Goal: Task Accomplishment & Management: Manage account settings

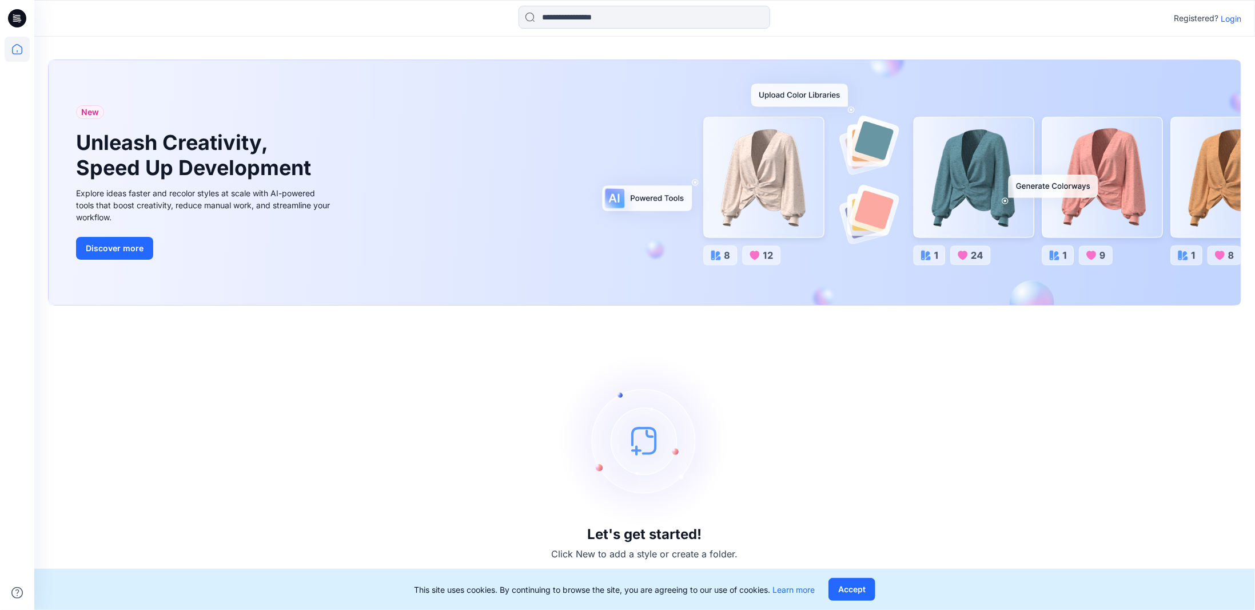
click at [1230, 17] on p "Login" at bounding box center [1231, 19] width 21 height 12
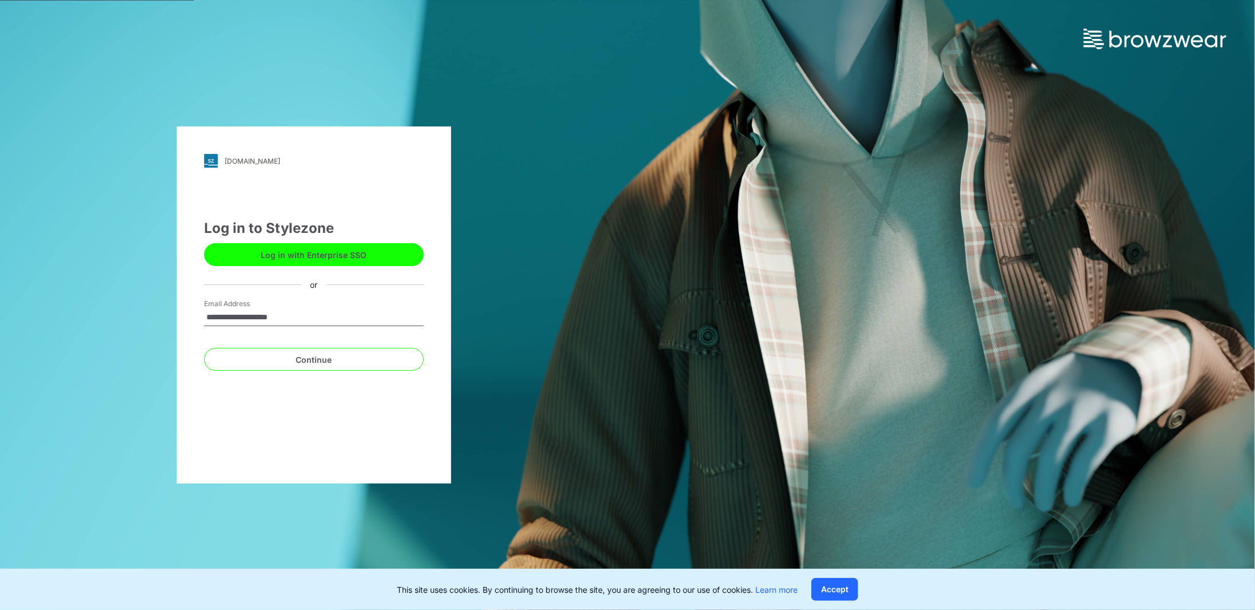
type input "**********"
click at [204, 348] on button "Continue" at bounding box center [314, 359] width 220 height 23
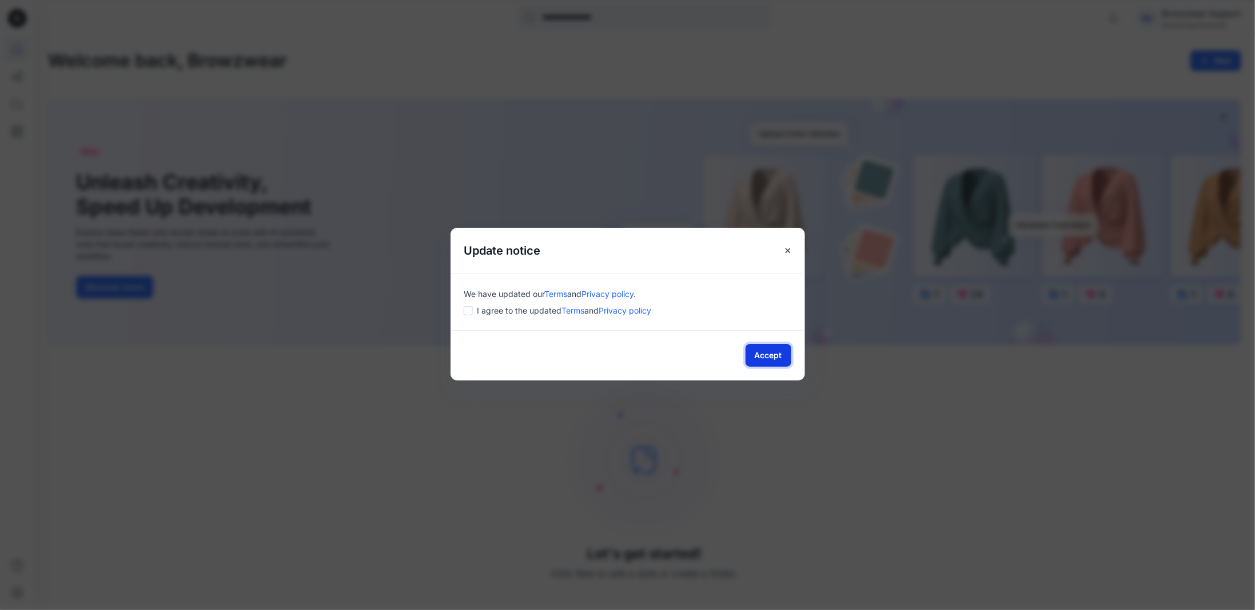
click at [763, 355] on button "Accept" at bounding box center [769, 355] width 46 height 23
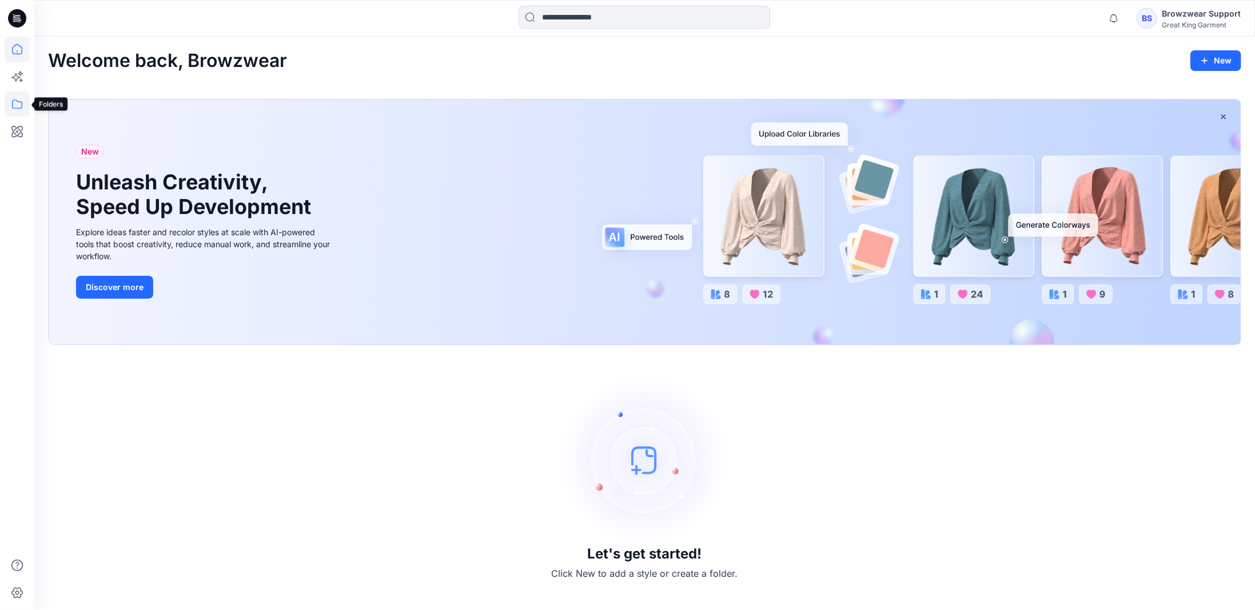
click at [21, 105] on icon at bounding box center [17, 103] width 10 height 9
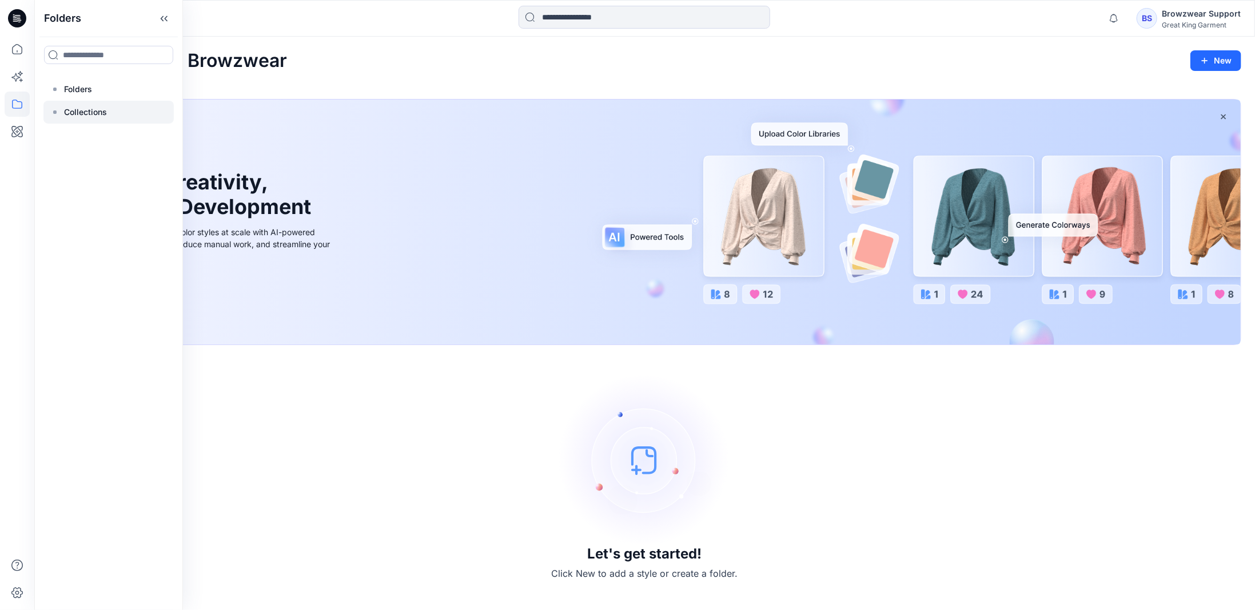
click at [63, 110] on div at bounding box center [108, 112] width 130 height 23
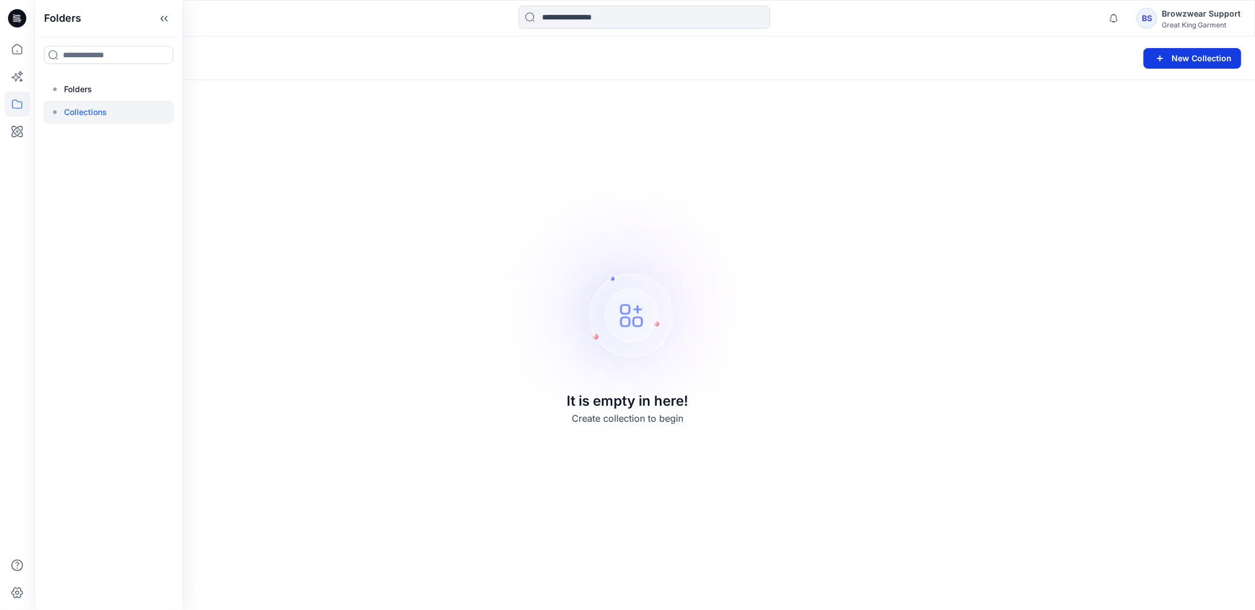
click at [1178, 62] on button "New Collection" at bounding box center [1193, 58] width 98 height 21
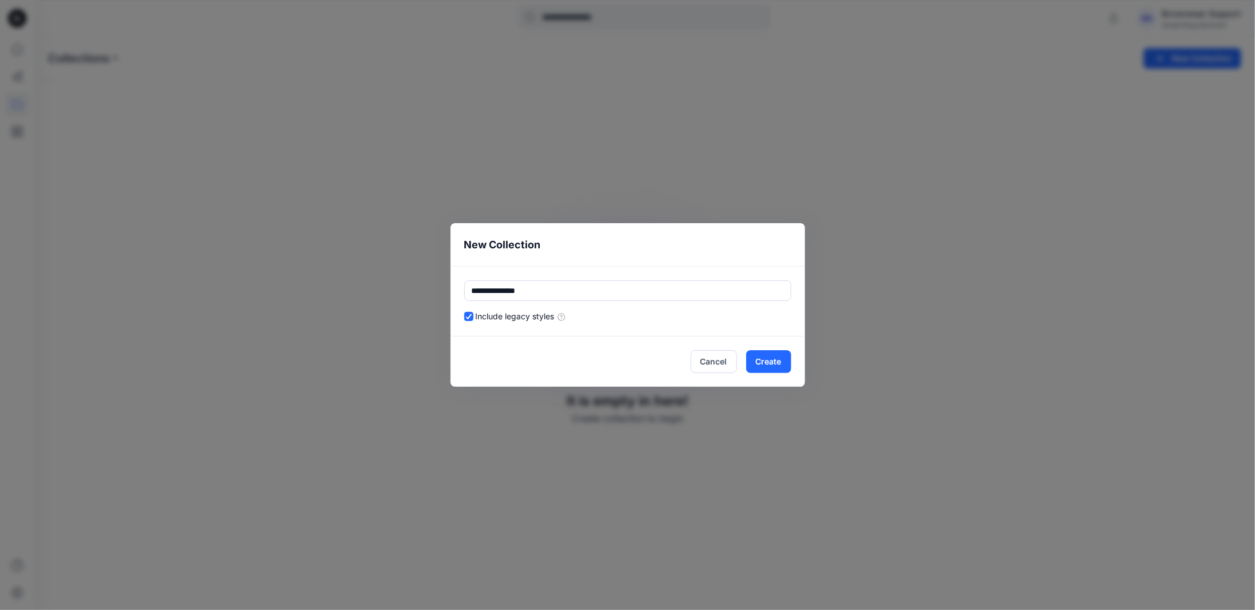
type input "**********"
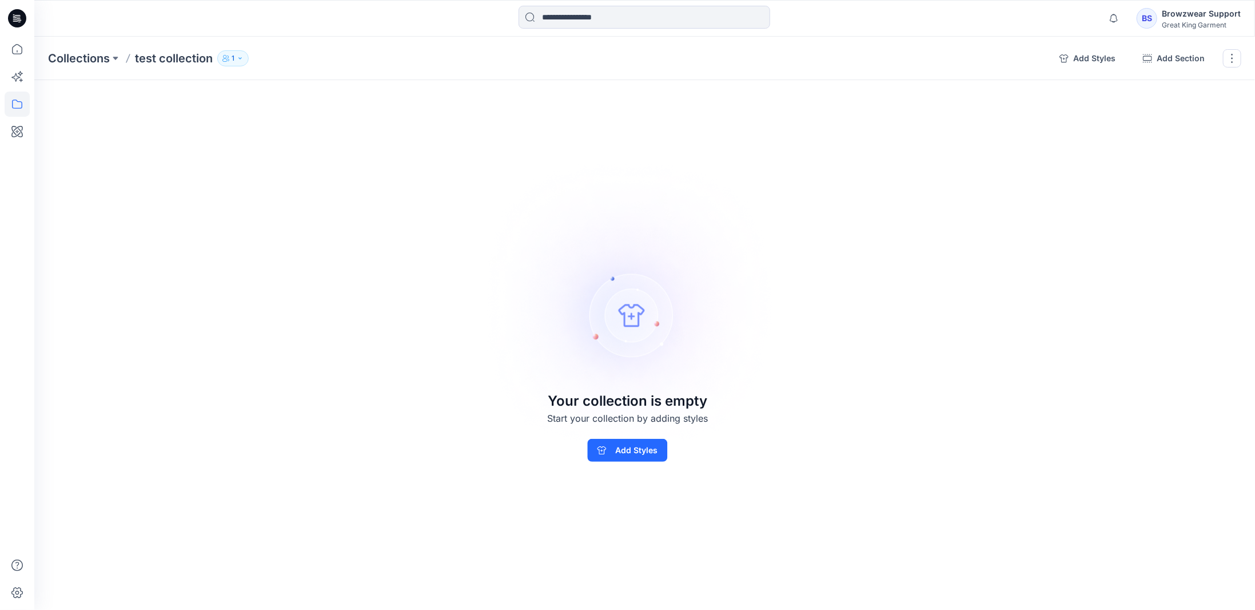
click at [245, 54] on button "1" at bounding box center [232, 58] width 31 height 16
click at [447, 50] on div "Collections test collection 1 test collection 1 Internal 1 External 0 Guests 0 …" at bounding box center [549, 58] width 1002 height 16
click at [1151, 21] on div "BS" at bounding box center [1147, 18] width 21 height 21
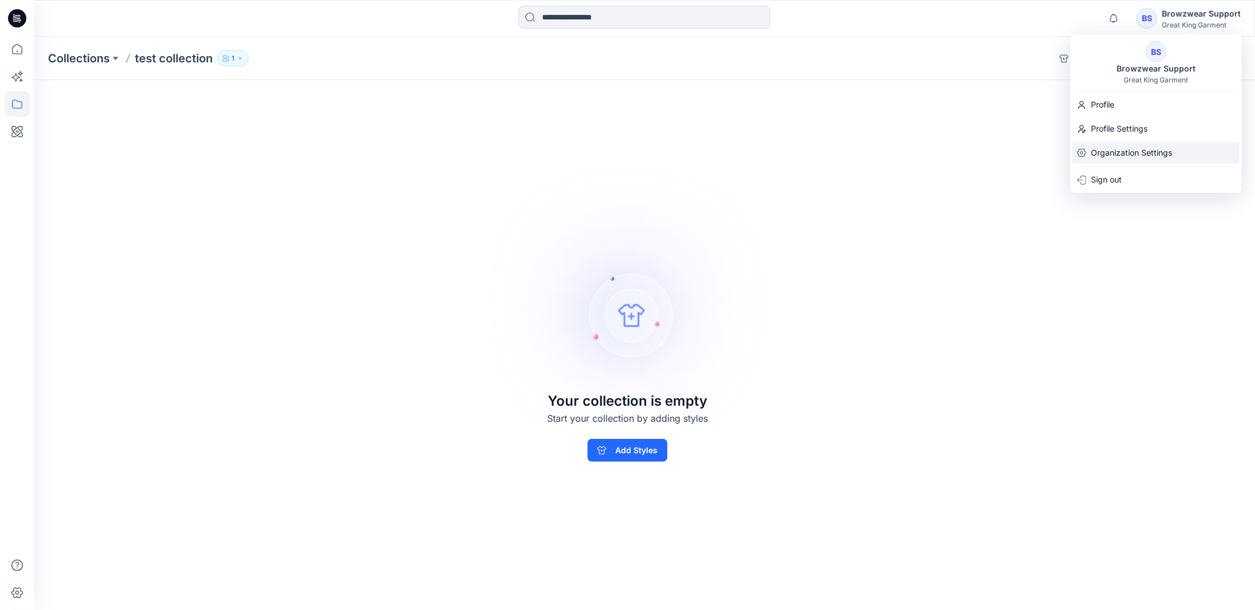
click at [1122, 152] on p "Organization Settings" at bounding box center [1131, 153] width 81 height 22
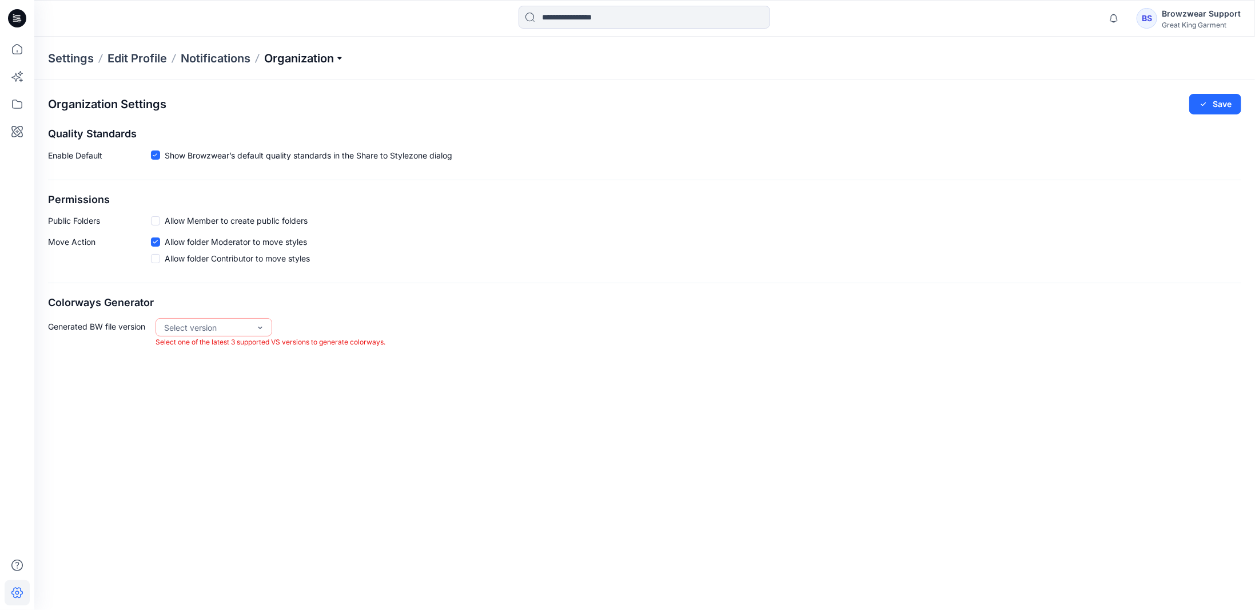
click at [300, 63] on p "Organization" at bounding box center [304, 58] width 80 height 16
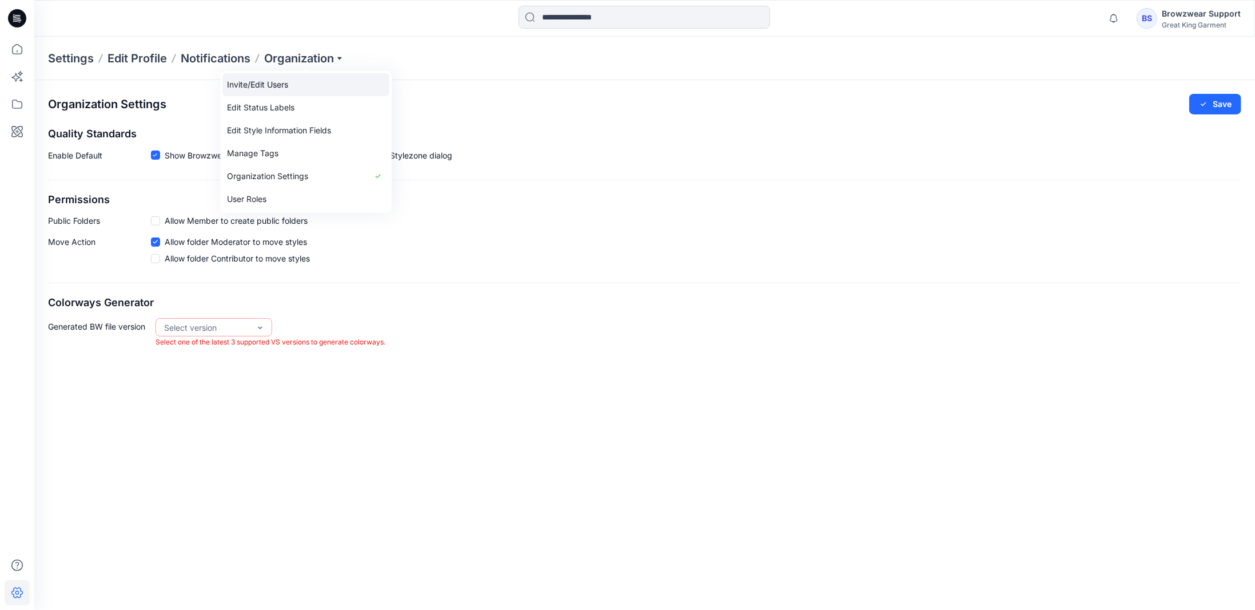
click at [284, 86] on link "Invite/Edit Users" at bounding box center [305, 84] width 167 height 23
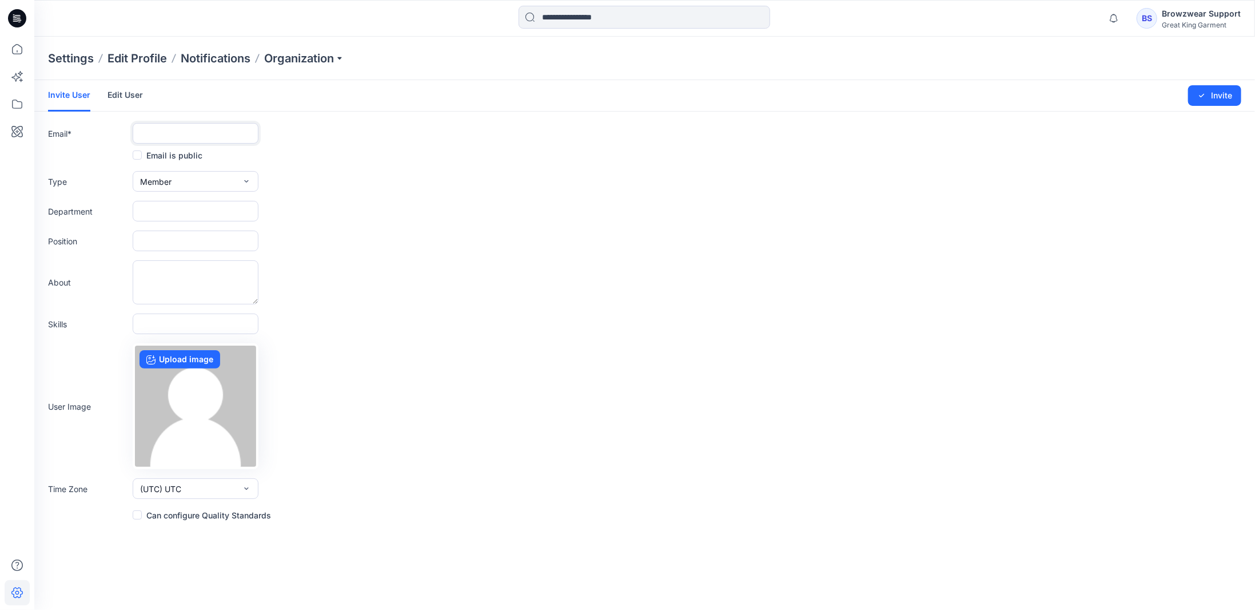
click at [178, 130] on input "text" at bounding box center [196, 133] width 126 height 21
paste input "**********"
type input "**********"
click at [192, 181] on button "Member" at bounding box center [196, 181] width 126 height 21
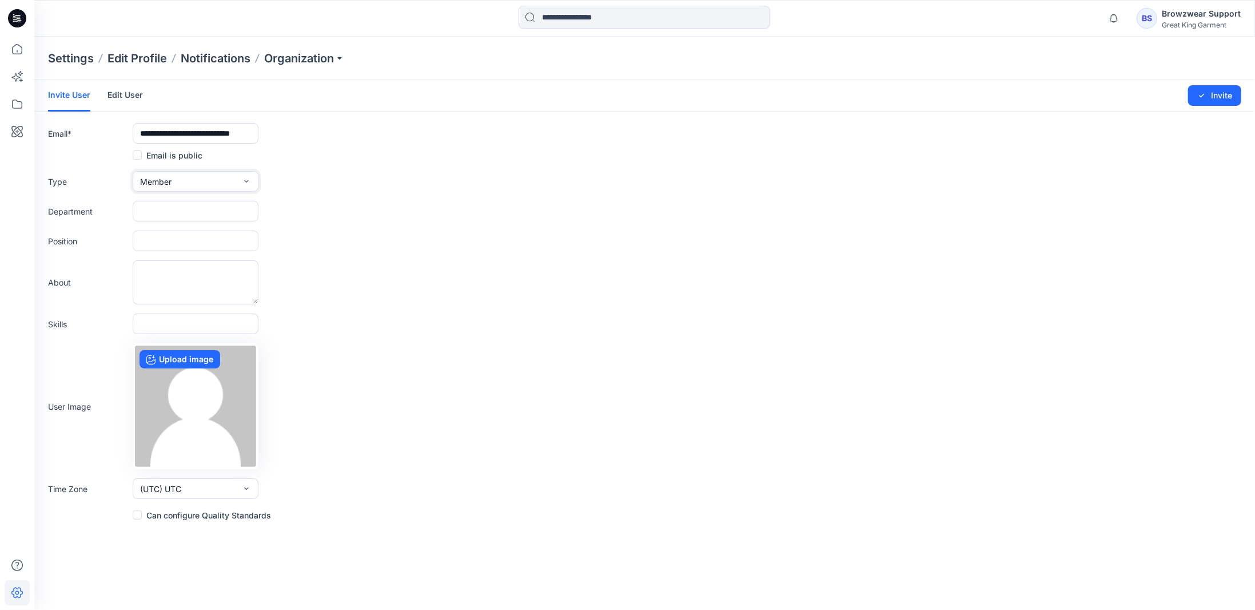
scroll to position [0, 0]
click at [180, 254] on button "Admin" at bounding box center [195, 253] width 121 height 23
click at [225, 516] on label "Can configure Quality Standards" at bounding box center [202, 515] width 138 height 14
click at [1216, 89] on button "Invite" at bounding box center [1214, 95] width 53 height 21
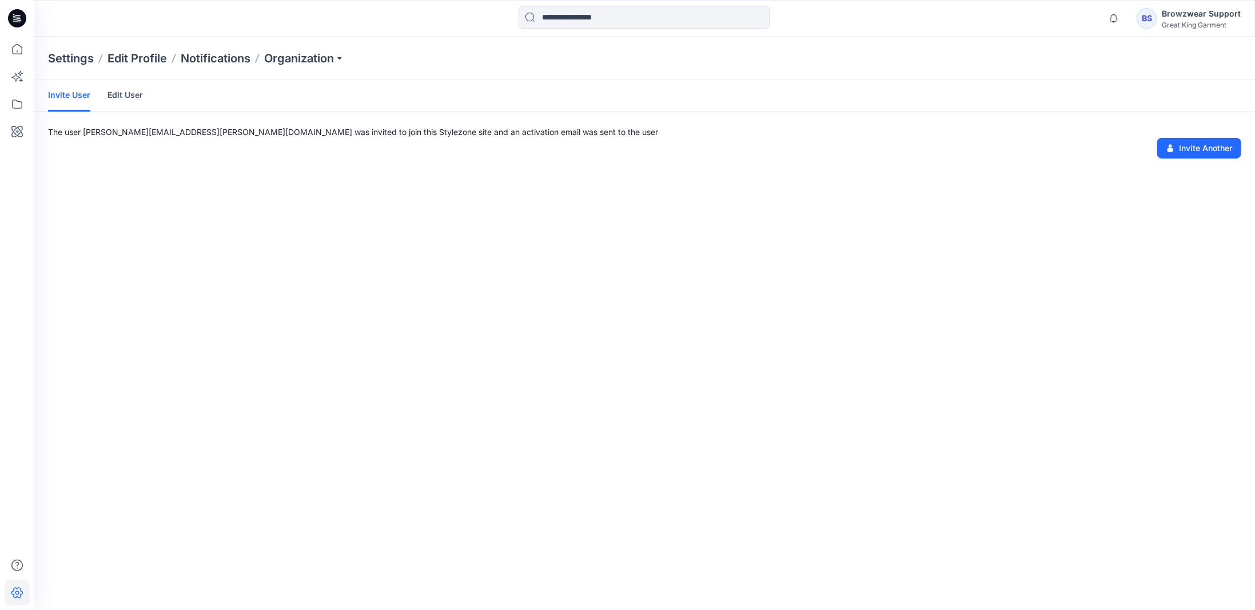
click at [439, 368] on div "Invite User Edit User The user jennifer.lee@greatkinggroup.com was invited to j…" at bounding box center [644, 344] width 1221 height 529
click at [19, 21] on icon at bounding box center [17, 18] width 18 height 37
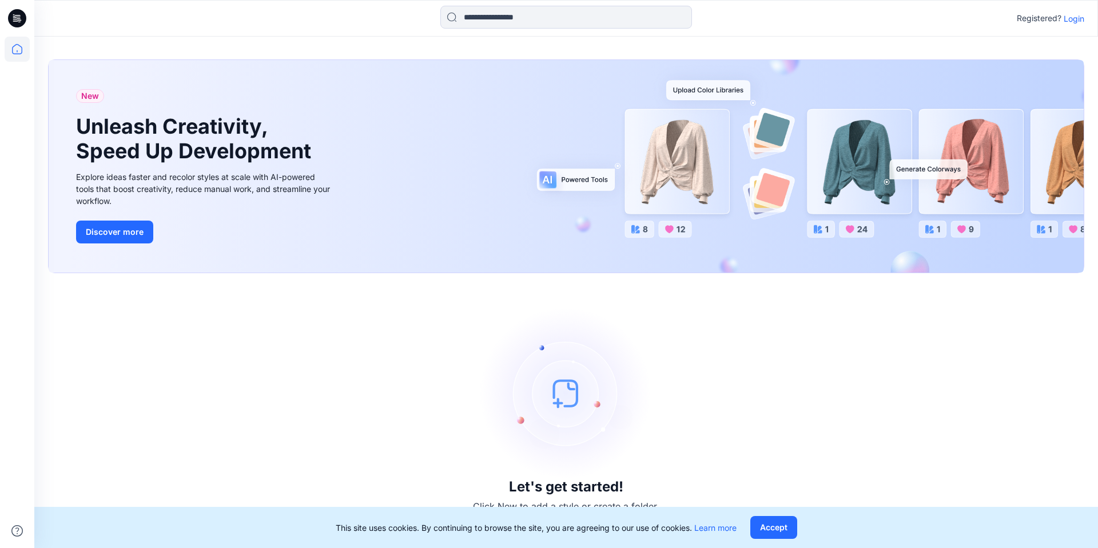
click at [1071, 17] on p "Login" at bounding box center [1074, 19] width 21 height 12
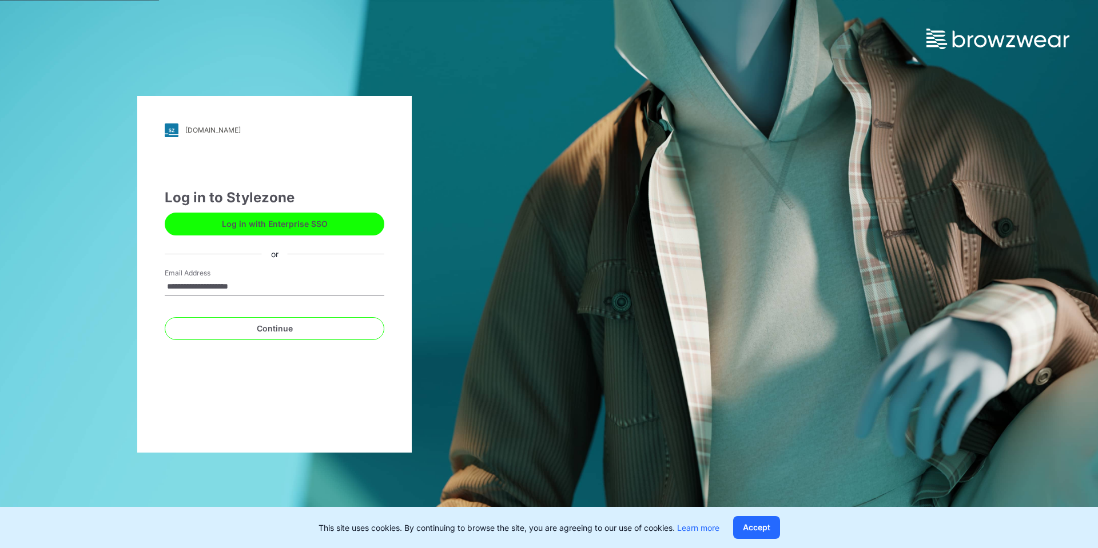
type input "**********"
click at [165, 317] on button "Continue" at bounding box center [275, 328] width 220 height 23
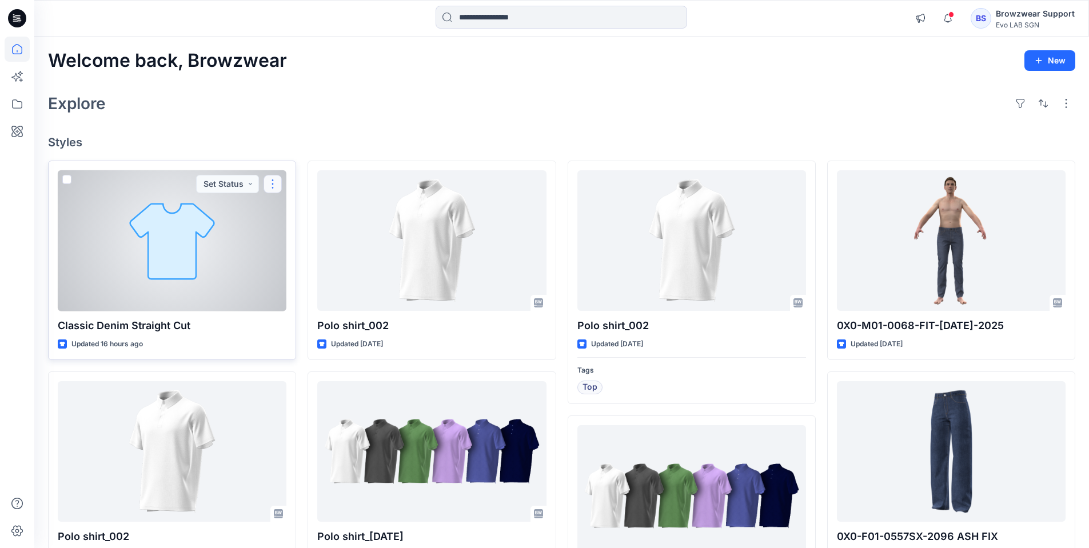
click at [277, 186] on button "button" at bounding box center [273, 184] width 18 height 18
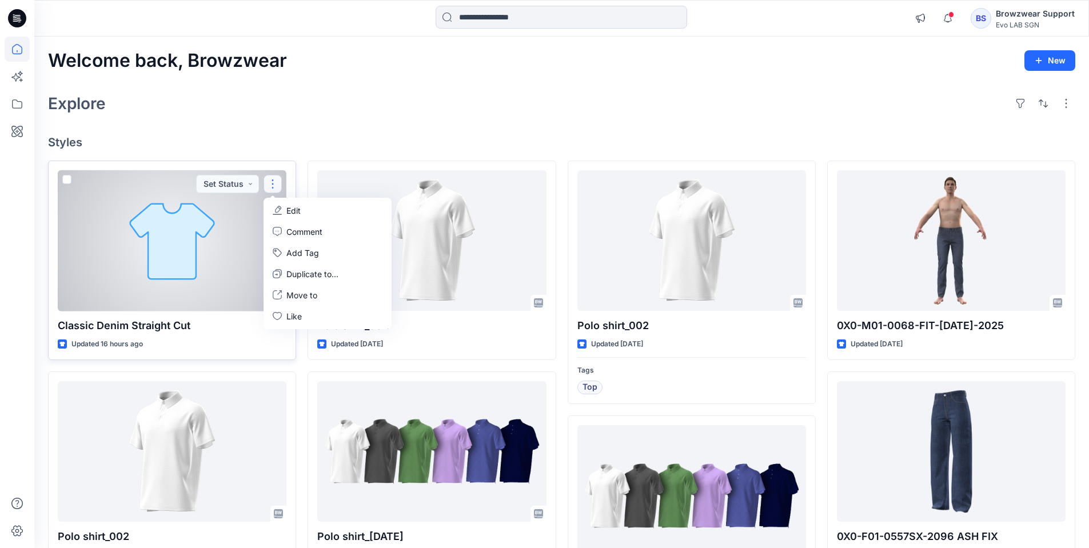
click at [292, 208] on p "Edit" at bounding box center [293, 211] width 14 height 12
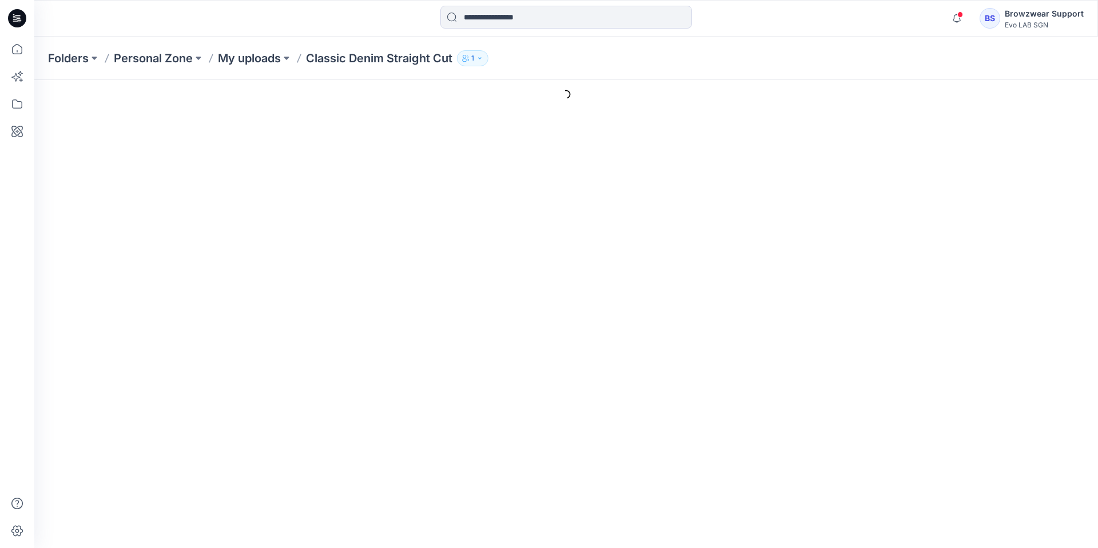
click at [21, 21] on icon at bounding box center [17, 18] width 18 height 37
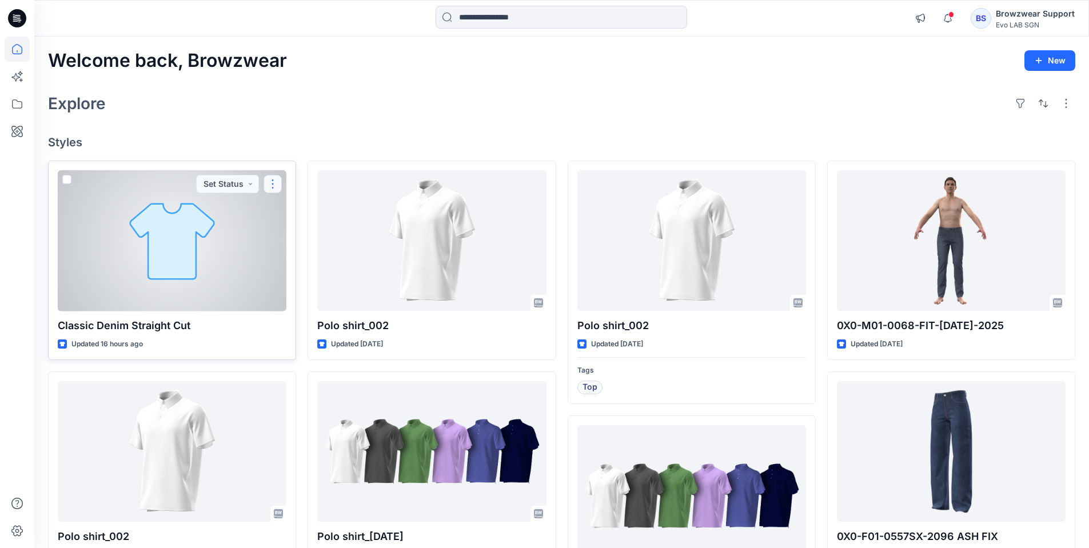
click at [270, 185] on button "button" at bounding box center [273, 184] width 18 height 18
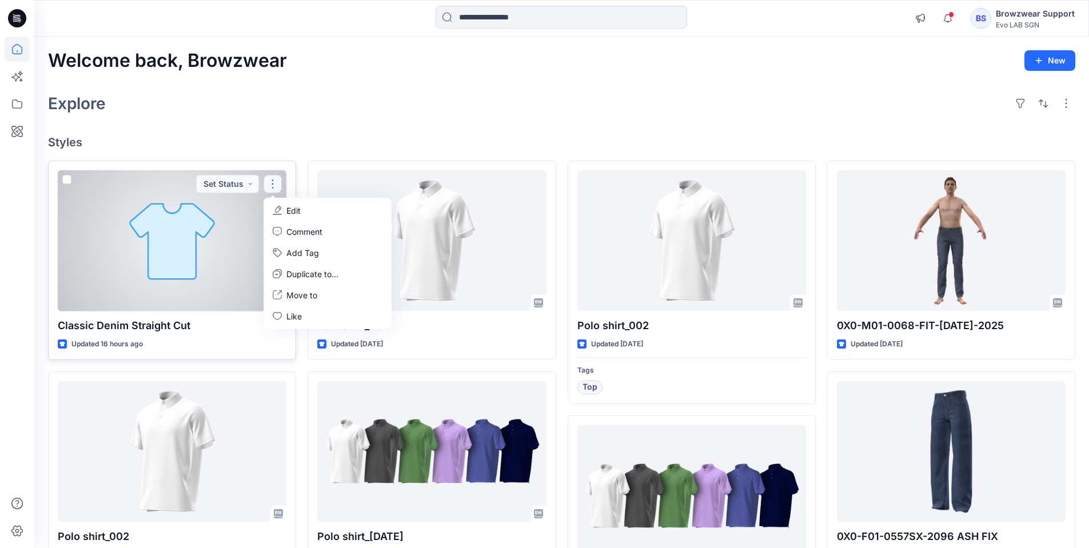
click at [290, 209] on p "Edit" at bounding box center [293, 211] width 14 height 12
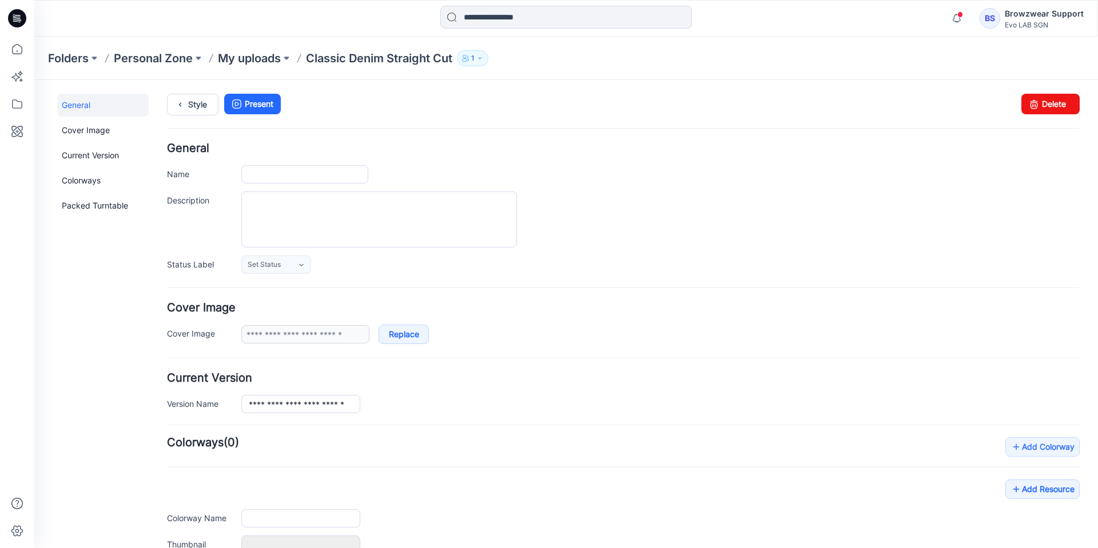
type input "**********"
click at [1029, 103] on icon at bounding box center [1034, 104] width 16 height 21
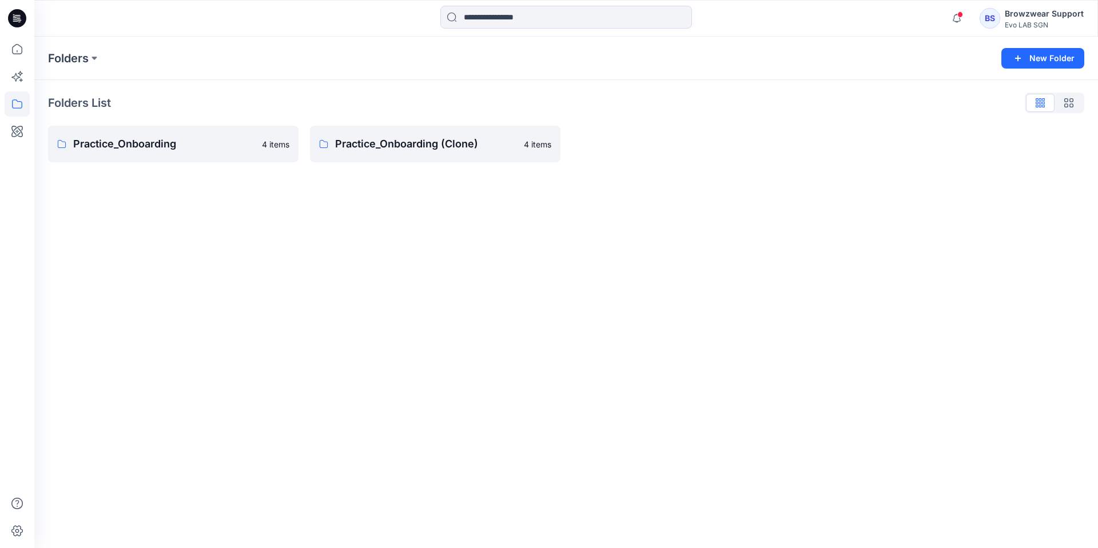
click at [21, 16] on icon at bounding box center [17, 18] width 18 height 18
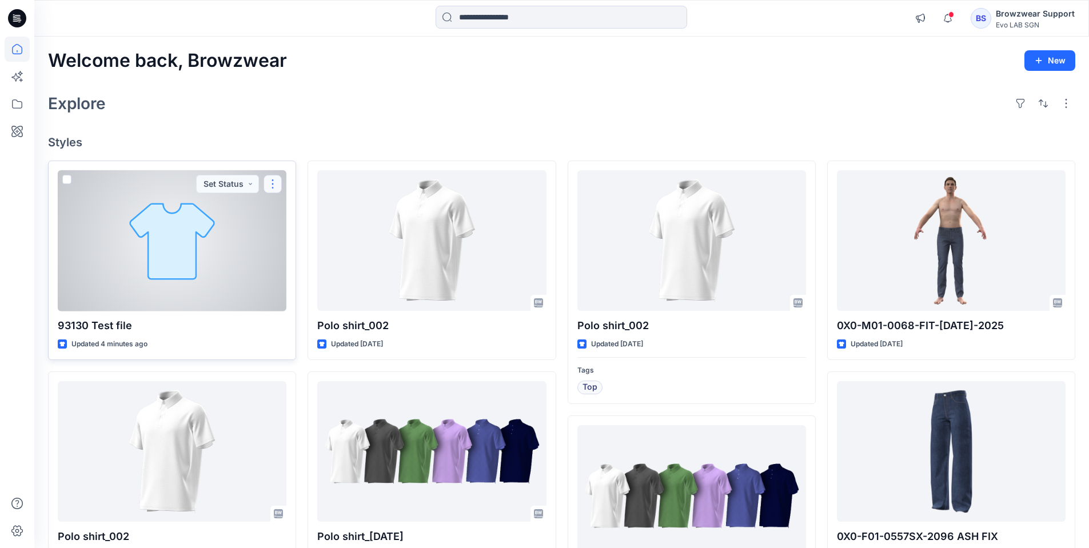
click at [276, 188] on button "button" at bounding box center [273, 184] width 18 height 18
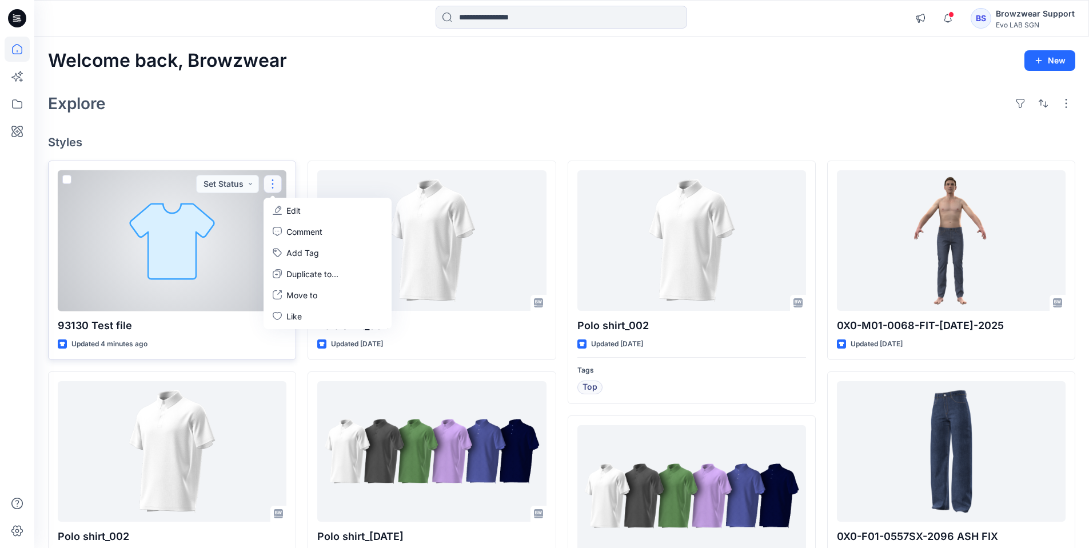
click at [297, 207] on p "Edit" at bounding box center [293, 211] width 14 height 12
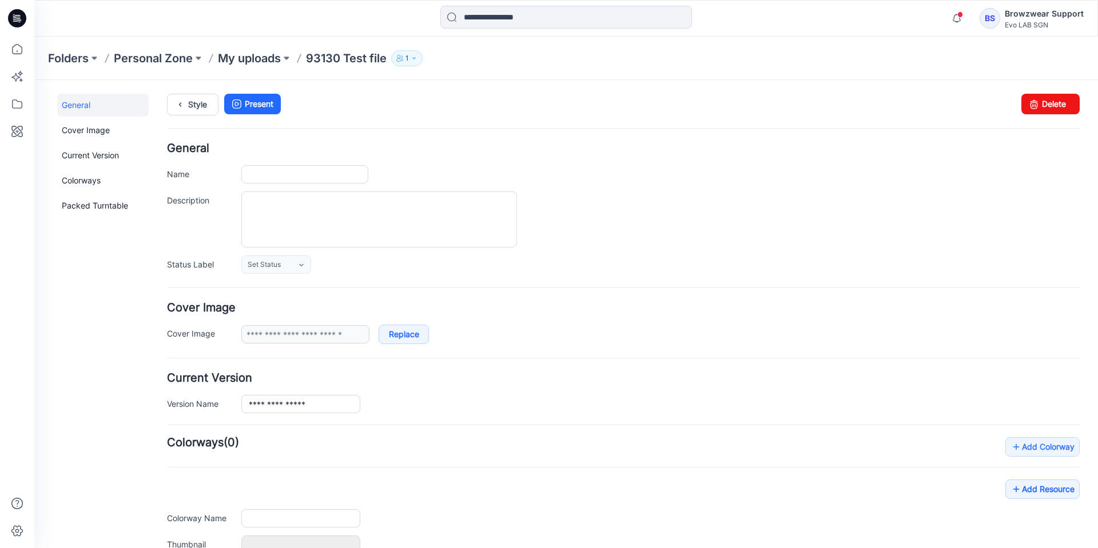
type input "**********"
drag, startPoint x: 1032, startPoint y: 107, endPoint x: 632, endPoint y: 122, distance: 400.0
click at [1032, 107] on icon at bounding box center [1034, 104] width 16 height 21
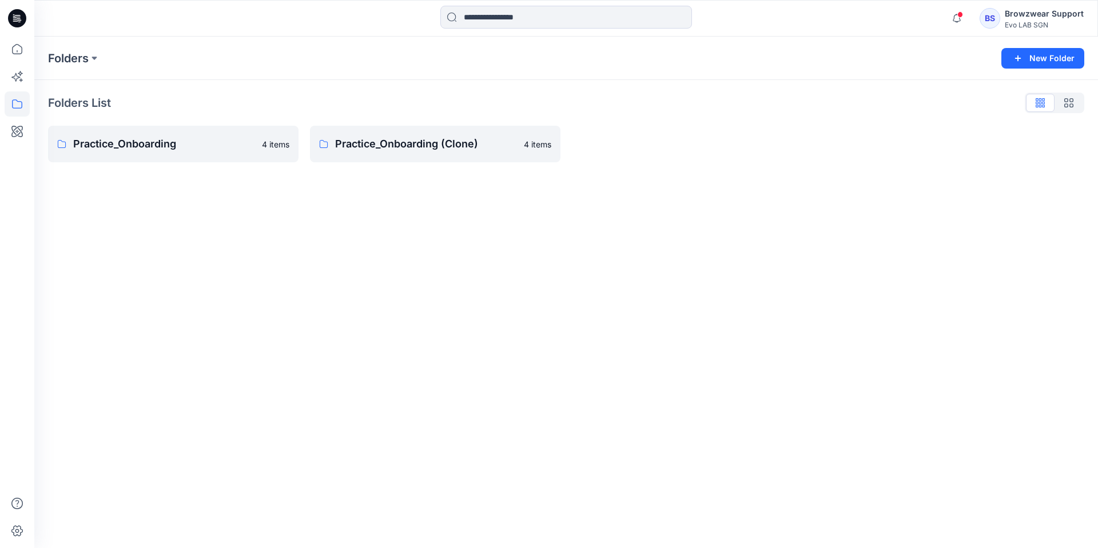
click at [21, 18] on icon at bounding box center [17, 18] width 18 height 18
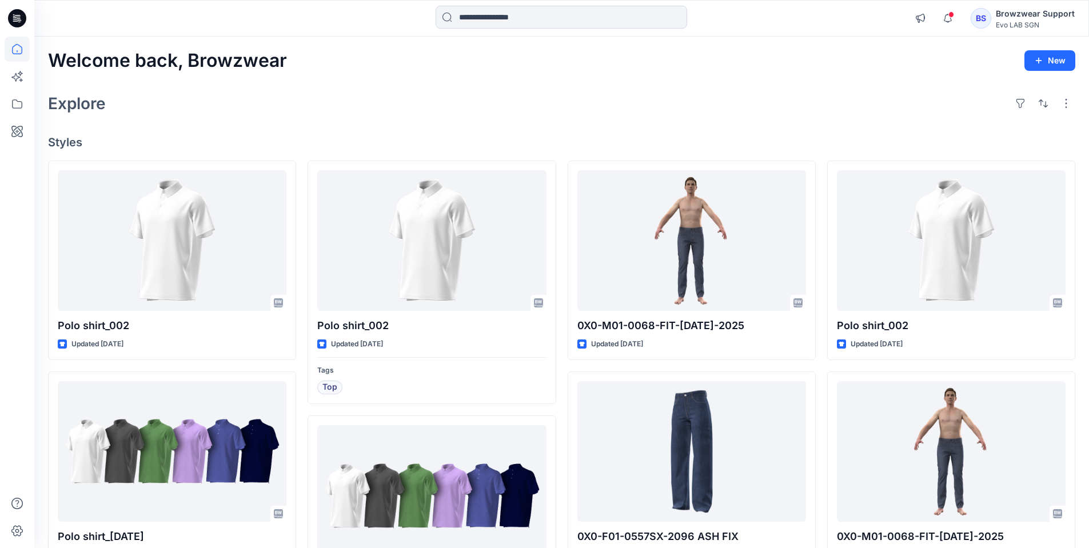
click at [21, 25] on icon at bounding box center [17, 18] width 18 height 18
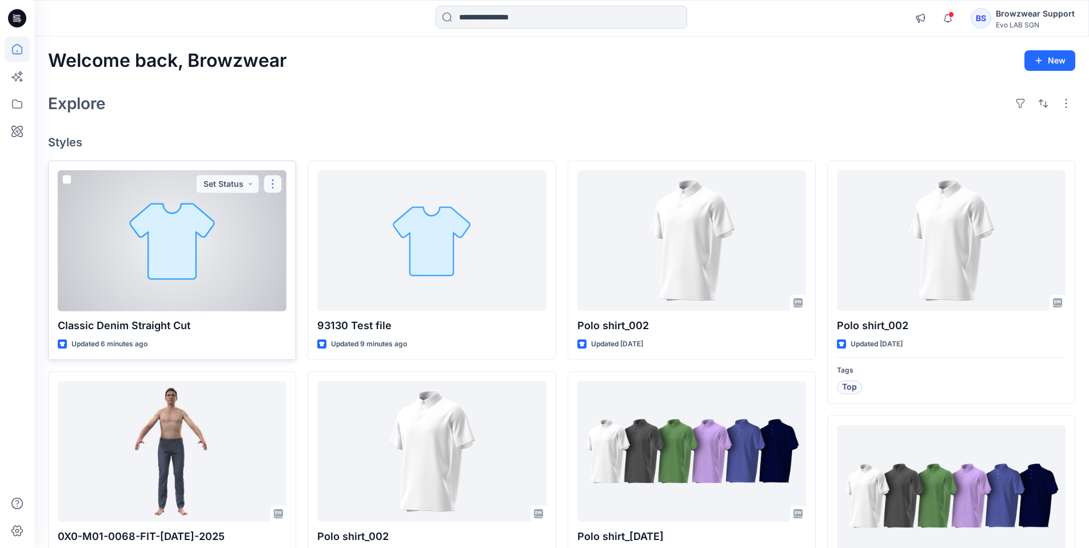
click at [275, 182] on button "button" at bounding box center [273, 184] width 18 height 18
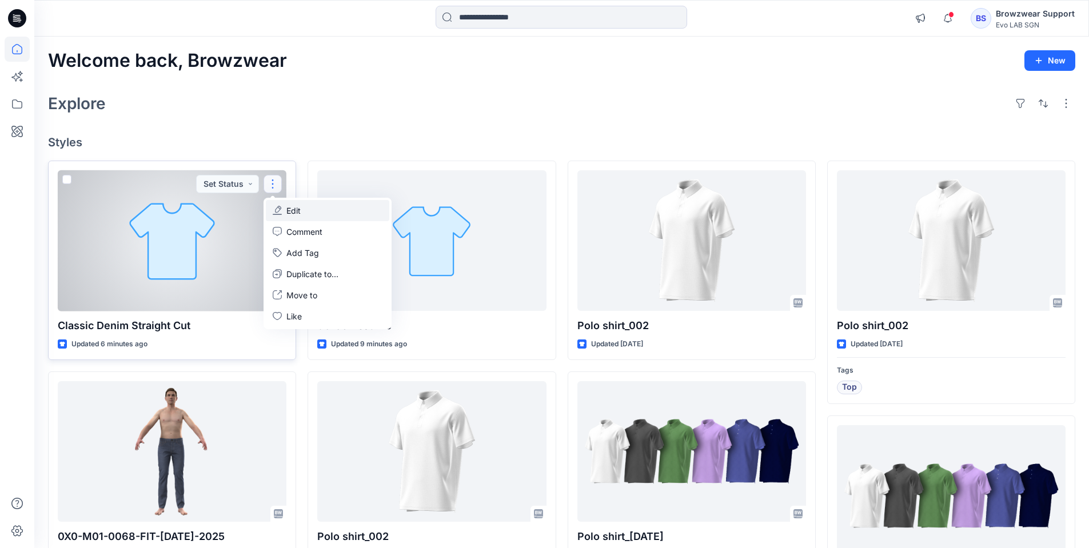
click at [314, 209] on button "Edit" at bounding box center [328, 210] width 124 height 21
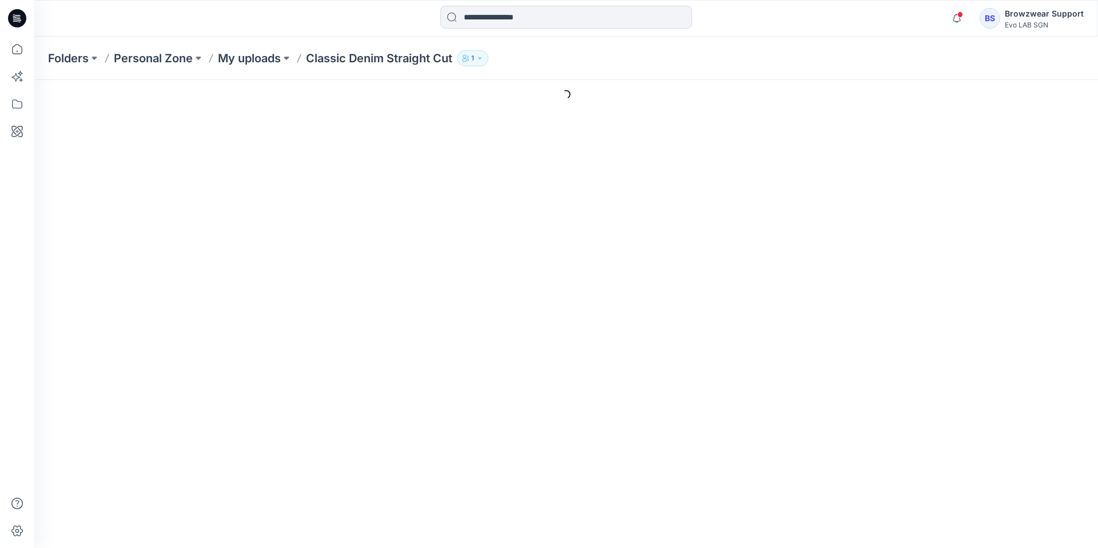
type input "**********"
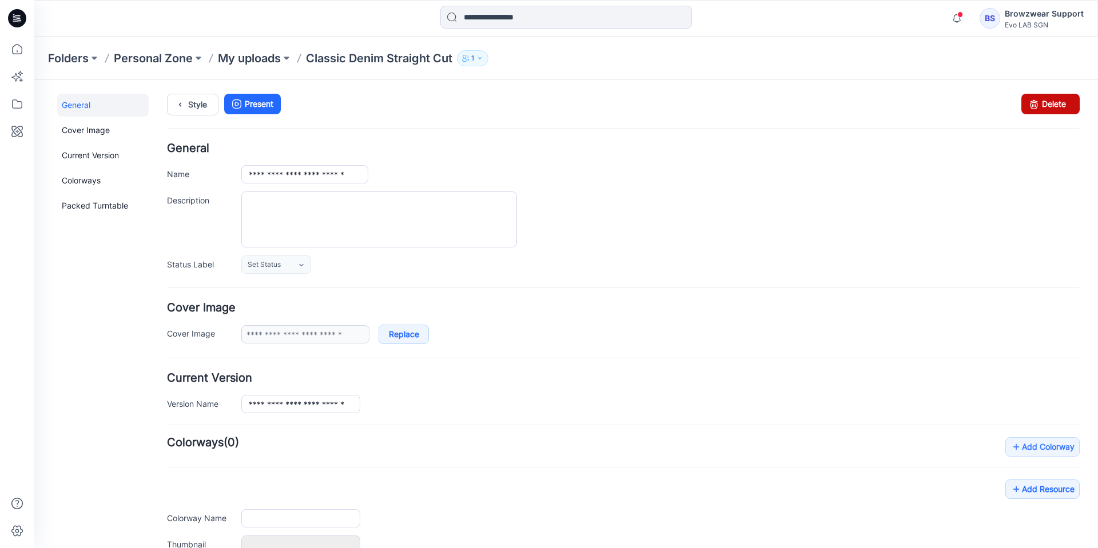
drag, startPoint x: 1039, startPoint y: 108, endPoint x: 640, endPoint y: 122, distance: 398.8
click at [1039, 108] on link "Delete" at bounding box center [1050, 104] width 58 height 21
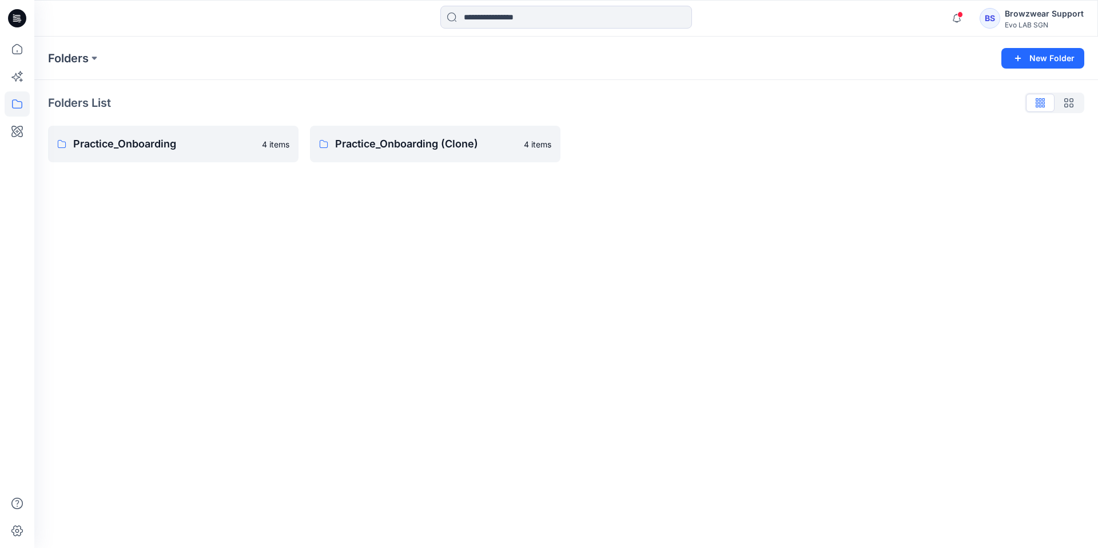
click at [23, 14] on icon at bounding box center [17, 18] width 18 height 18
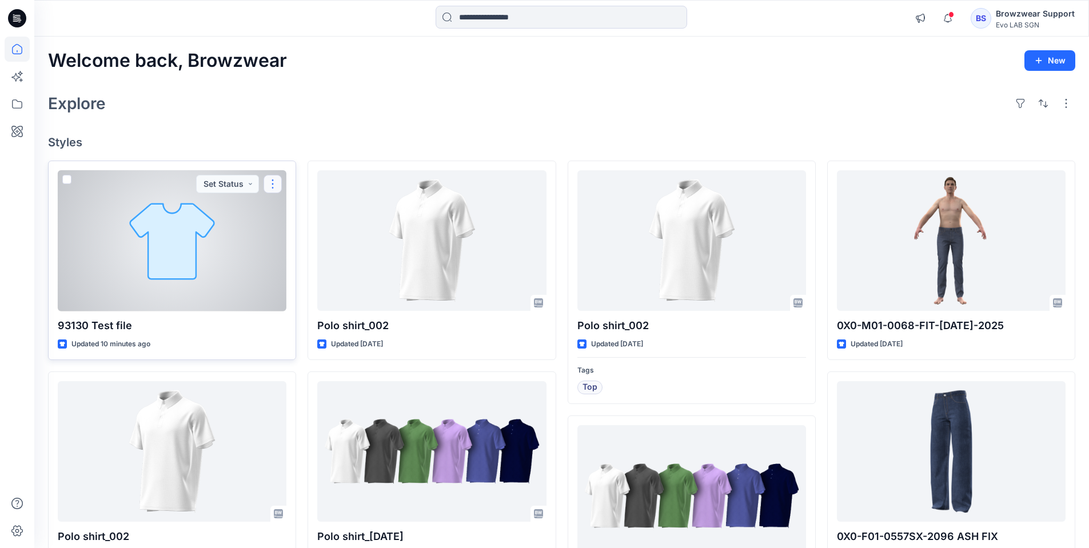
click at [272, 189] on button "button" at bounding box center [273, 184] width 18 height 18
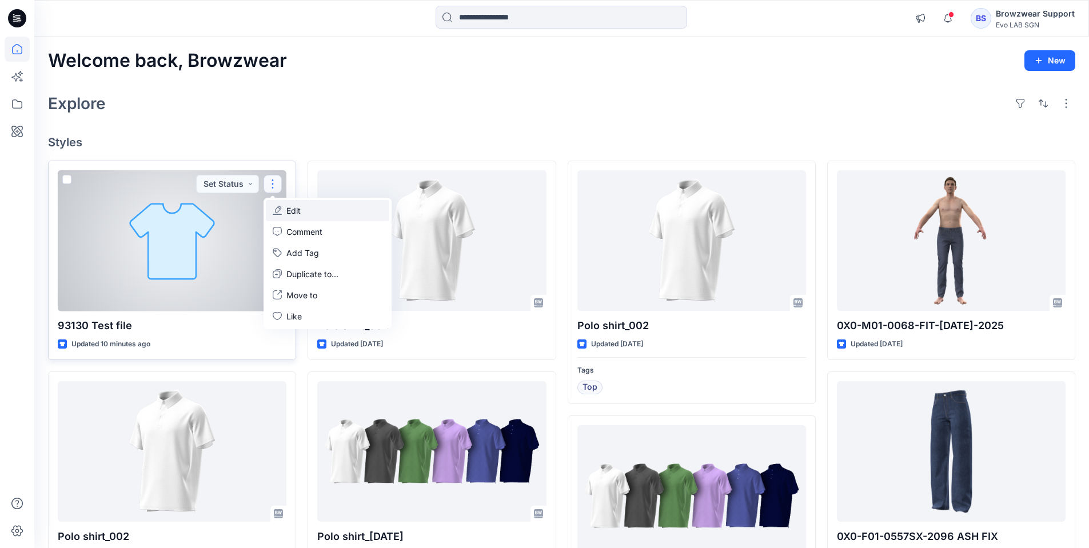
click at [312, 213] on button "Edit" at bounding box center [328, 210] width 124 height 21
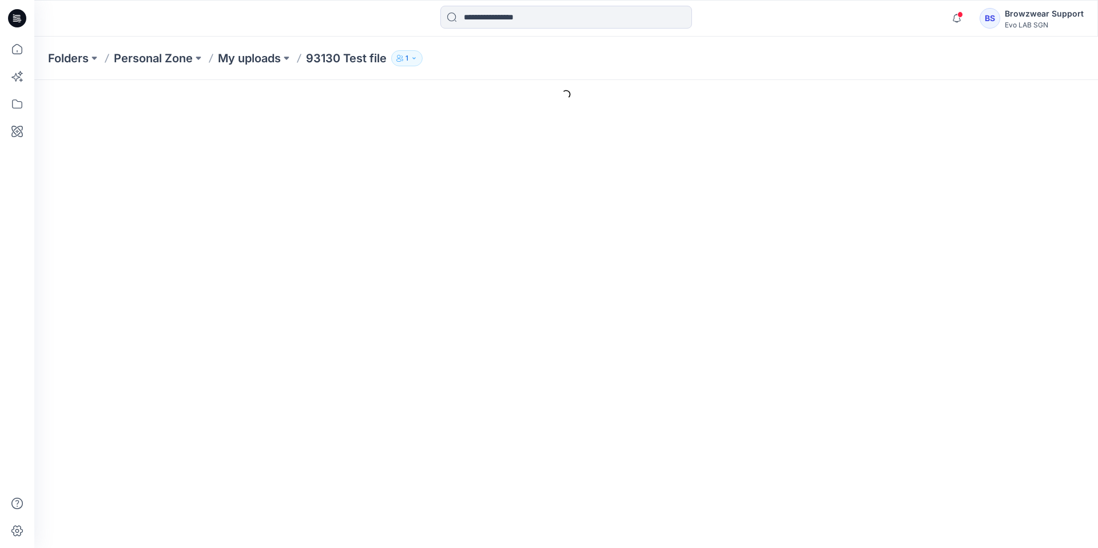
type input "**********"
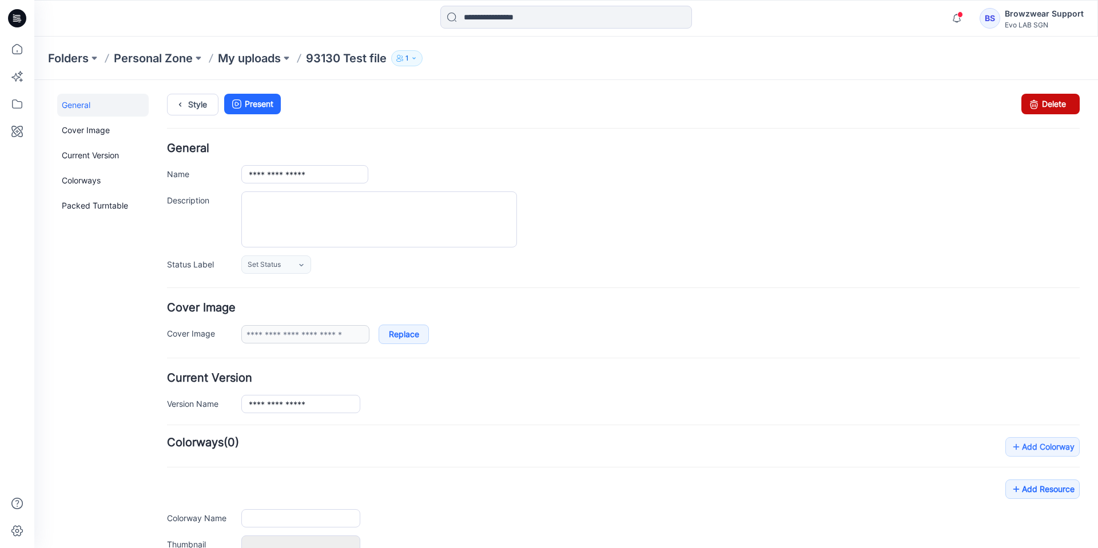
click at [1032, 105] on icon at bounding box center [1034, 104] width 16 height 21
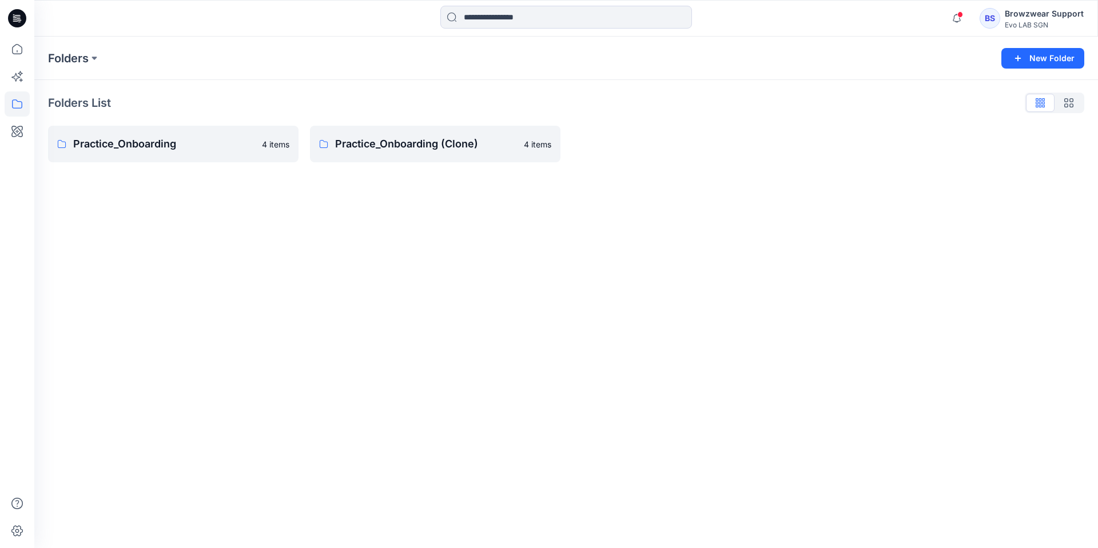
click at [23, 19] on icon at bounding box center [17, 18] width 18 height 18
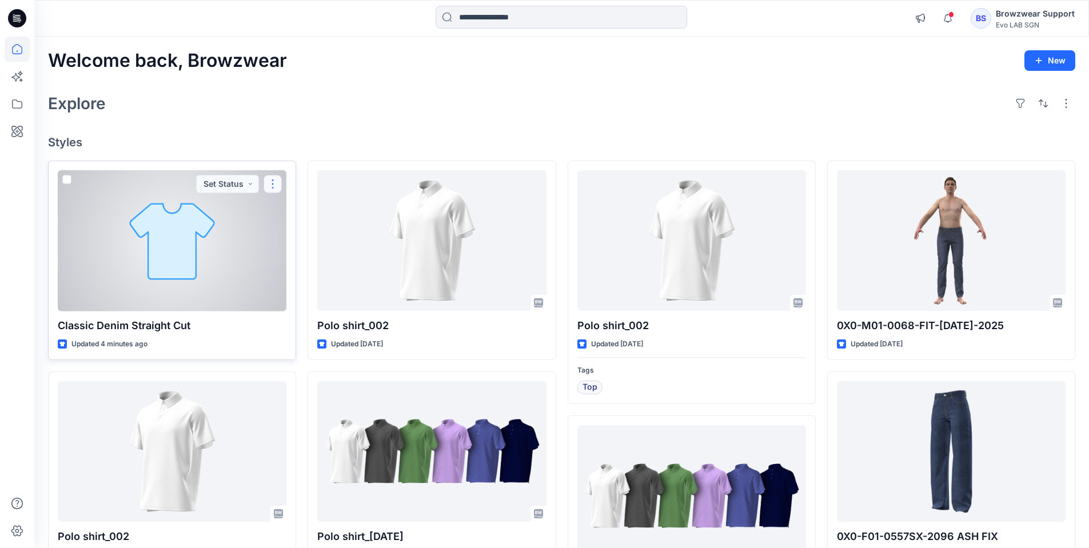
click at [274, 188] on button "button" at bounding box center [273, 184] width 18 height 18
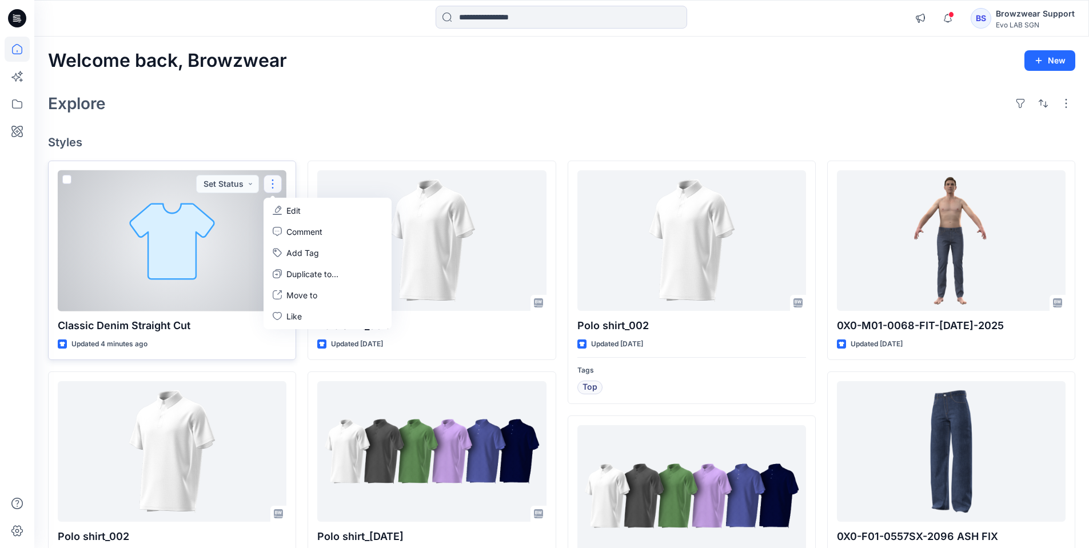
click at [286, 216] on p "Edit" at bounding box center [293, 211] width 14 height 12
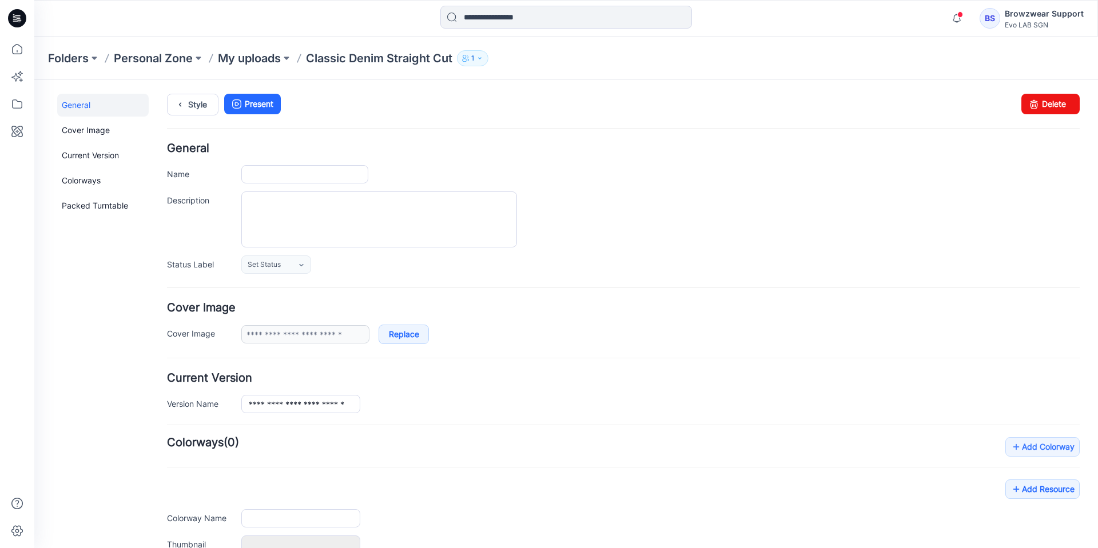
type input "**********"
click at [1039, 106] on link "Delete" at bounding box center [1050, 104] width 58 height 21
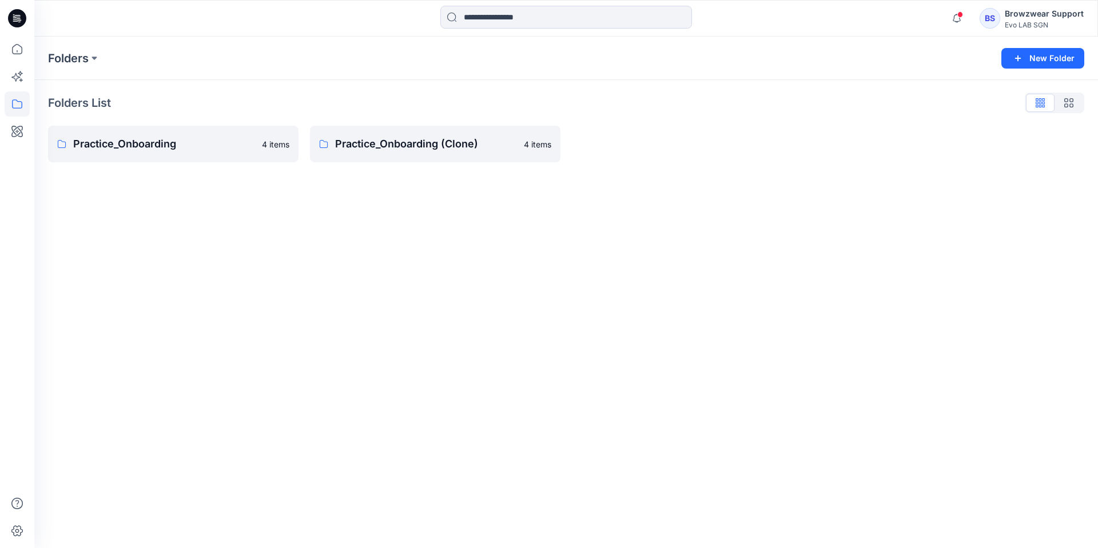
click at [19, 22] on icon at bounding box center [19, 22] width 3 height 1
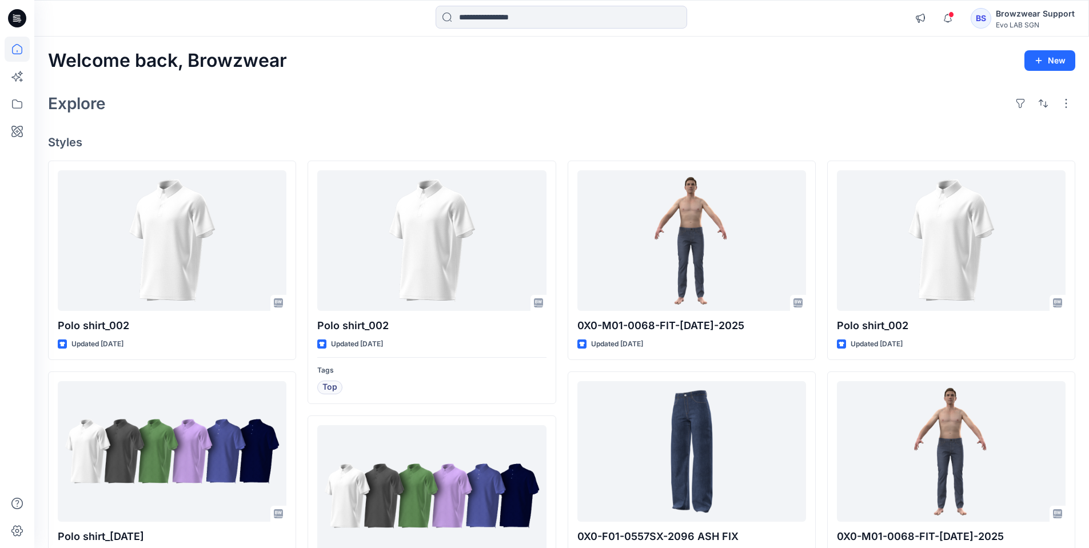
click at [11, 21] on icon at bounding box center [17, 18] width 18 height 18
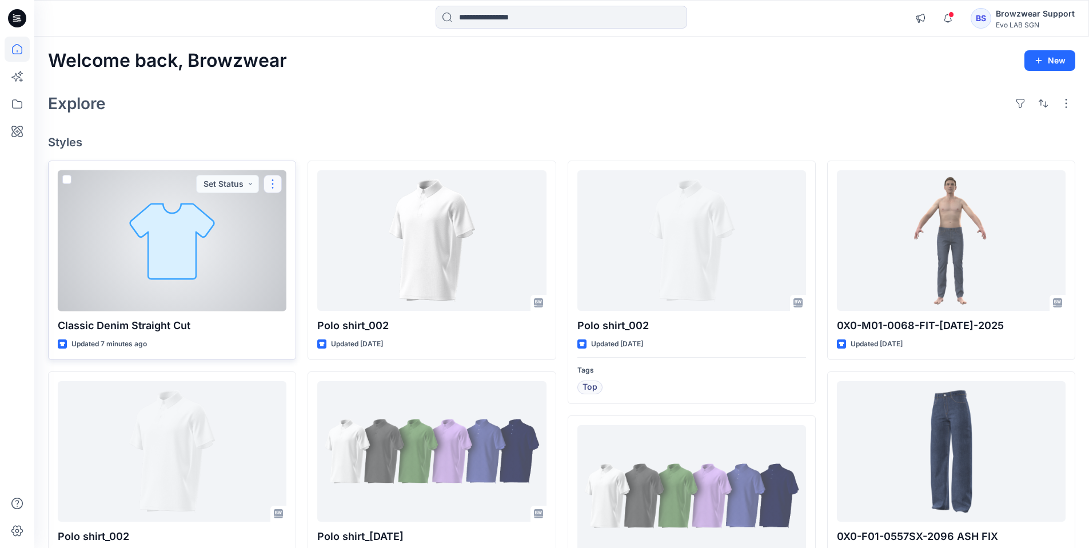
click at [277, 188] on button "button" at bounding box center [273, 184] width 18 height 18
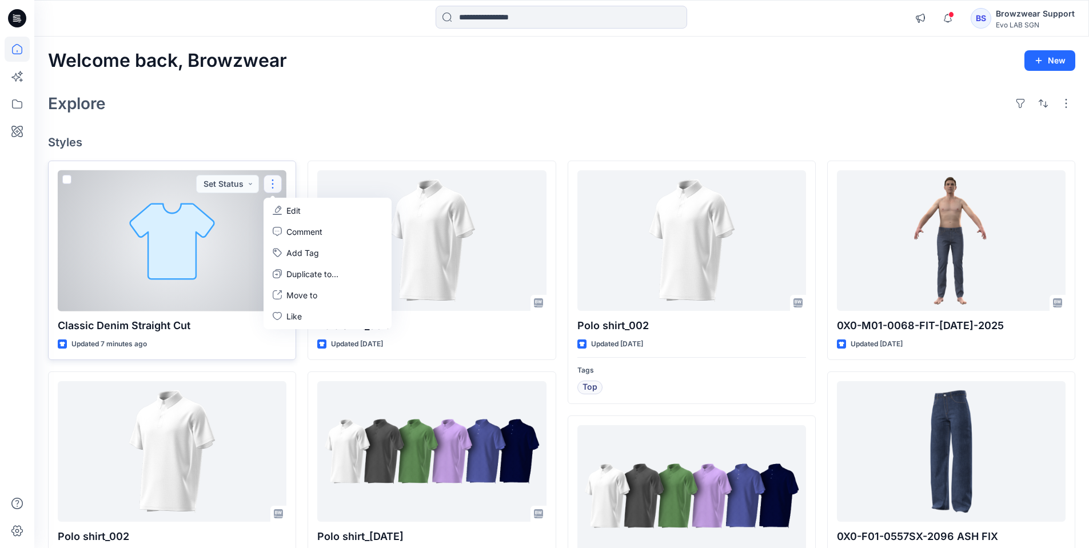
click at [305, 212] on button "Edit" at bounding box center [328, 210] width 124 height 21
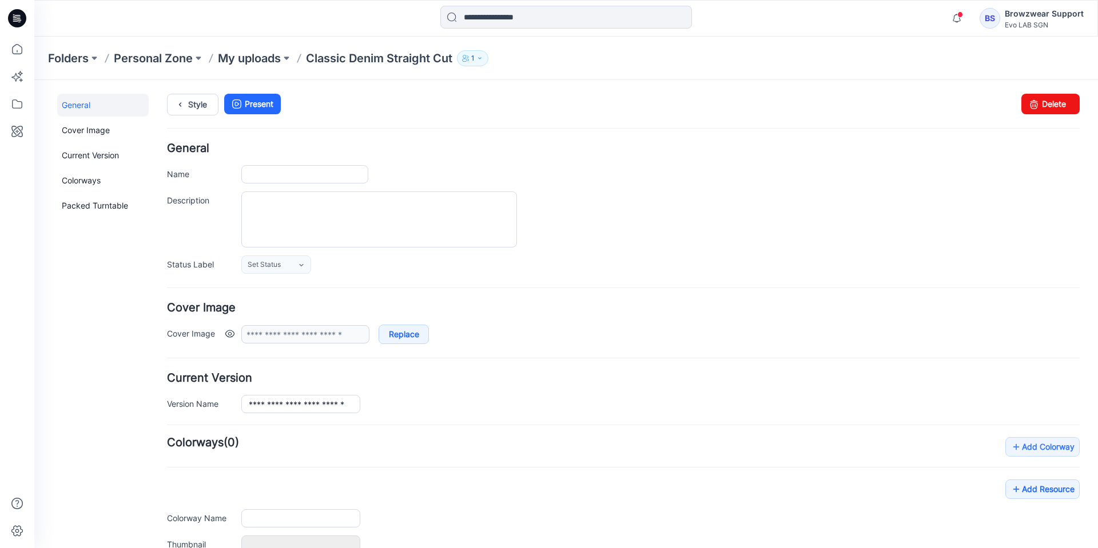
type input "**********"
click at [1038, 108] on link "Delete" at bounding box center [1050, 104] width 58 height 21
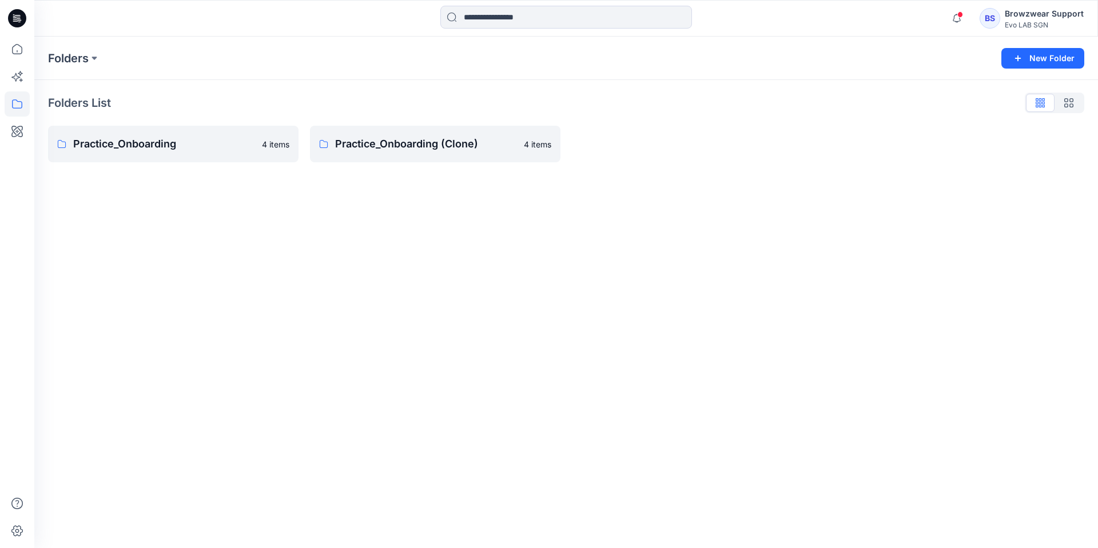
click at [20, 22] on icon at bounding box center [19, 22] width 3 height 1
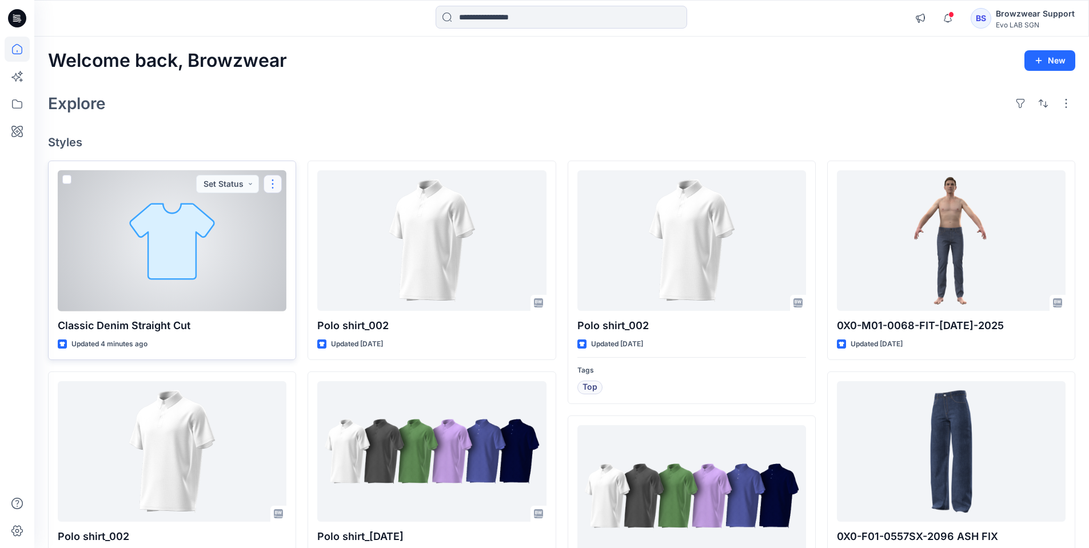
click at [279, 187] on button "button" at bounding box center [273, 184] width 18 height 18
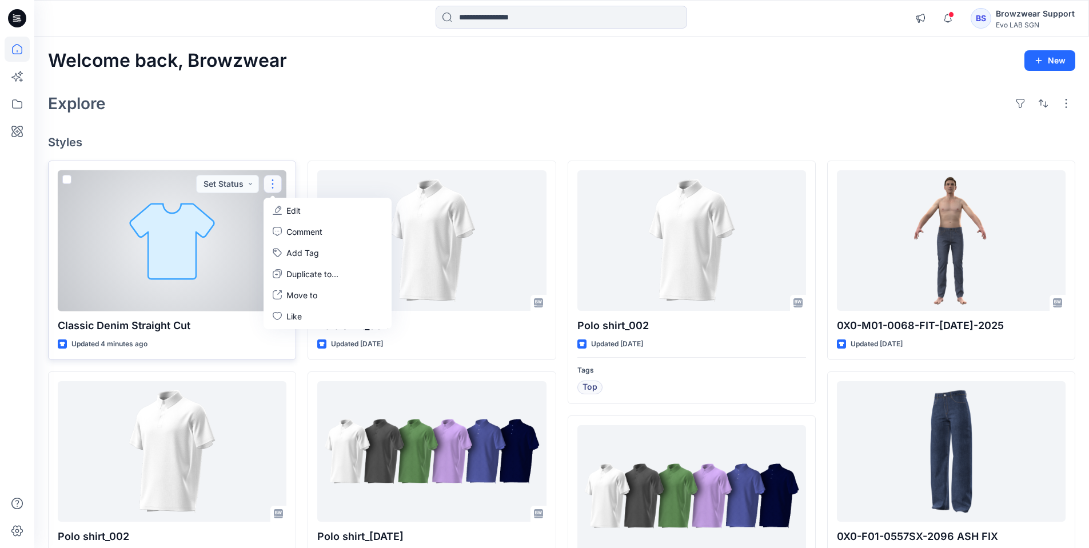
click at [295, 214] on p "Edit" at bounding box center [293, 211] width 14 height 12
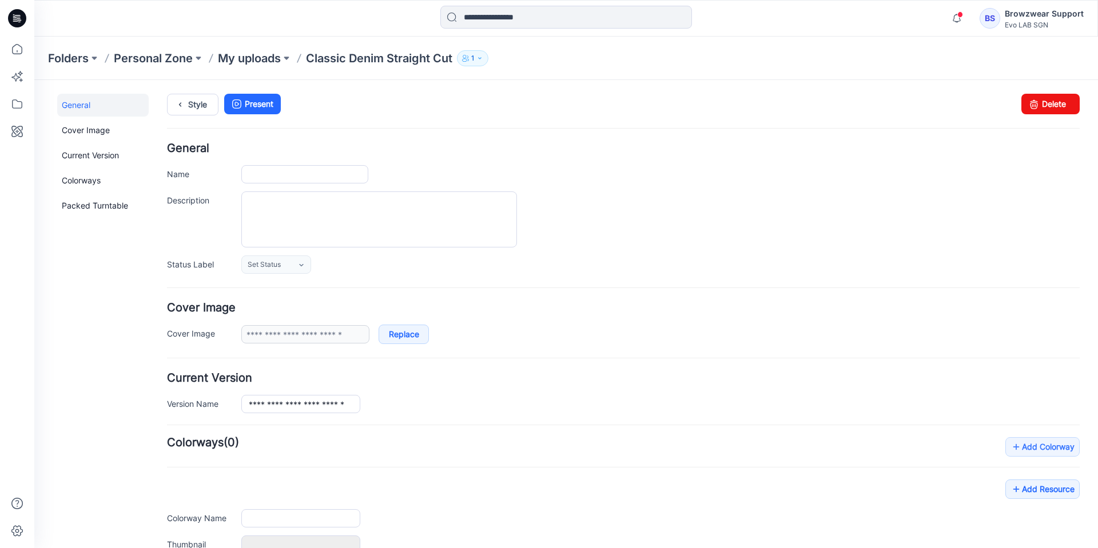
type input "**********"
drag, startPoint x: 1048, startPoint y: 106, endPoint x: 631, endPoint y: 114, distance: 416.9
click at [1048, 106] on link "Delete" at bounding box center [1050, 104] width 58 height 21
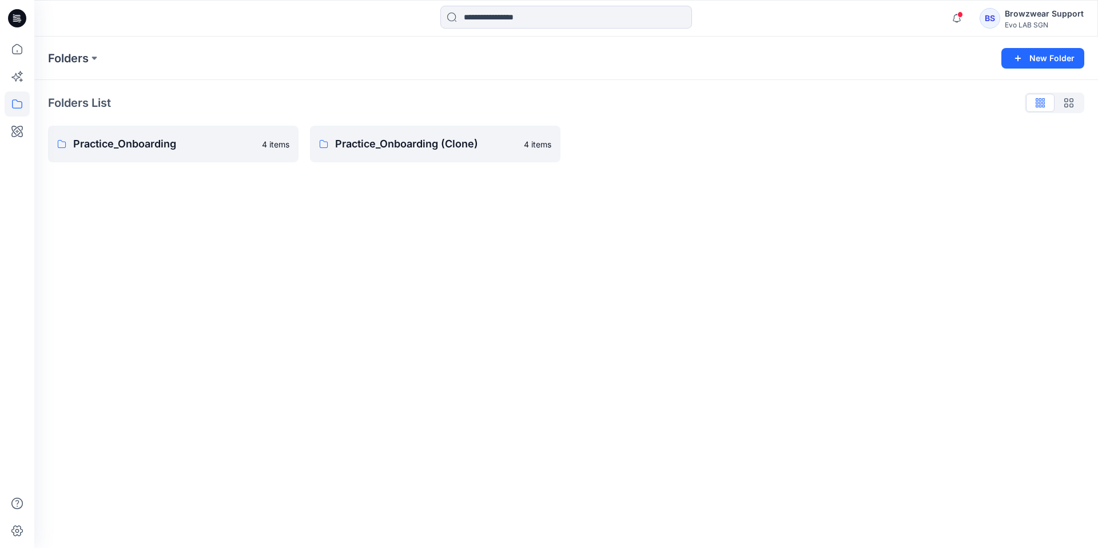
click at [19, 21] on icon at bounding box center [17, 18] width 18 height 37
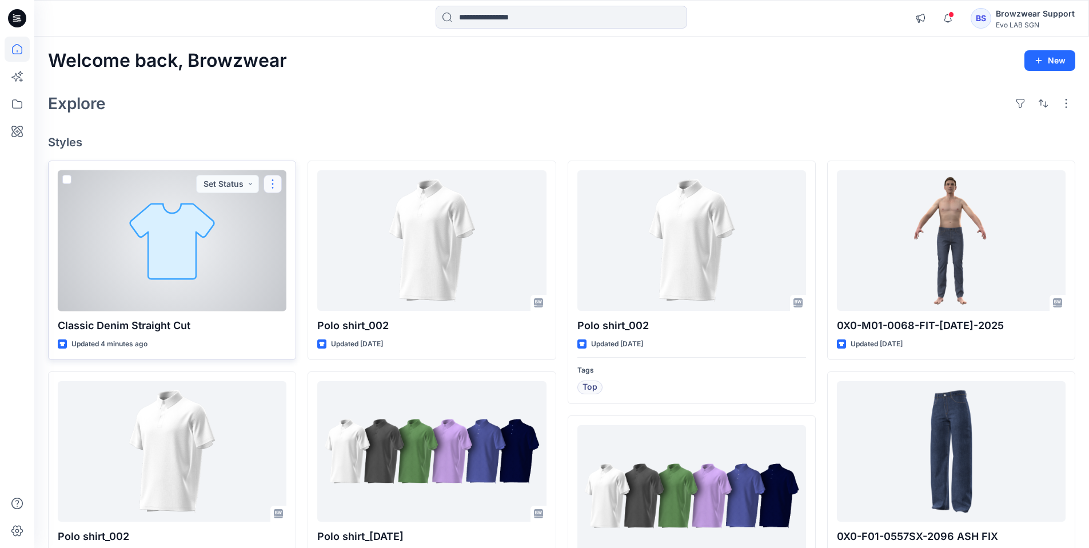
click at [271, 185] on button "button" at bounding box center [273, 184] width 18 height 18
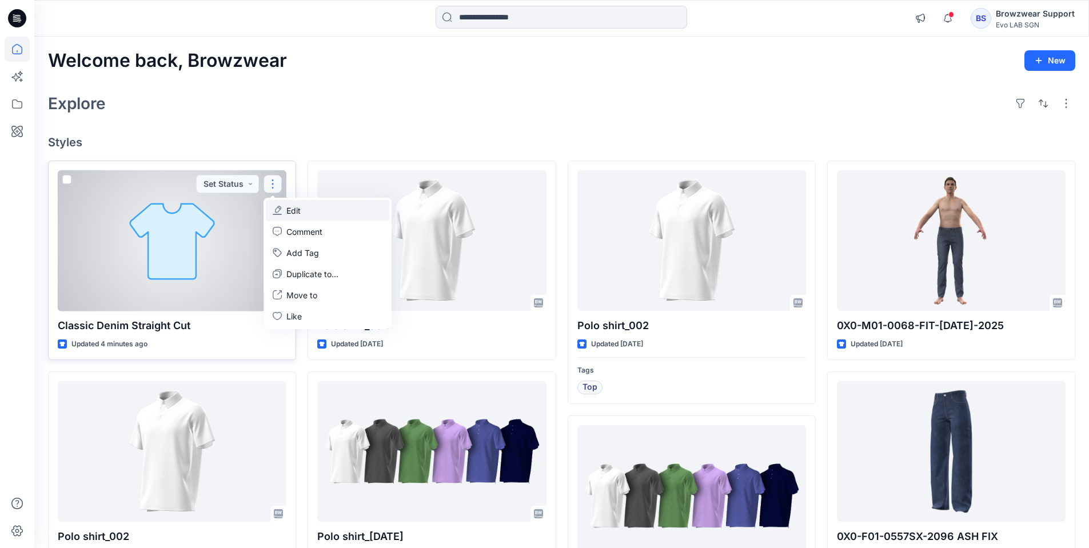
click at [300, 211] on p "Edit" at bounding box center [293, 211] width 14 height 12
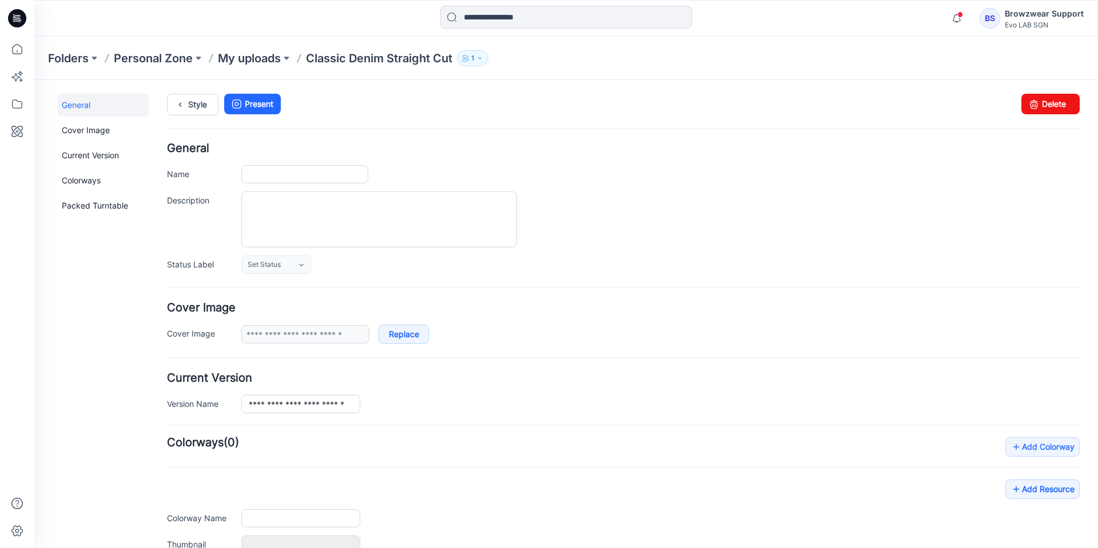
type input "**********"
click at [1039, 105] on link "Delete" at bounding box center [1050, 104] width 58 height 21
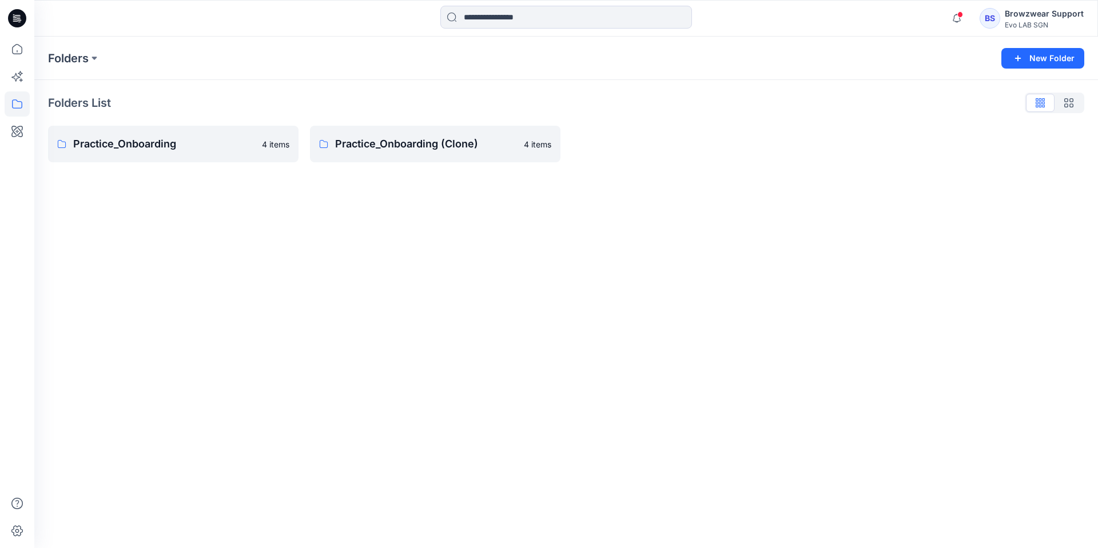
click at [23, 17] on icon at bounding box center [17, 18] width 18 height 18
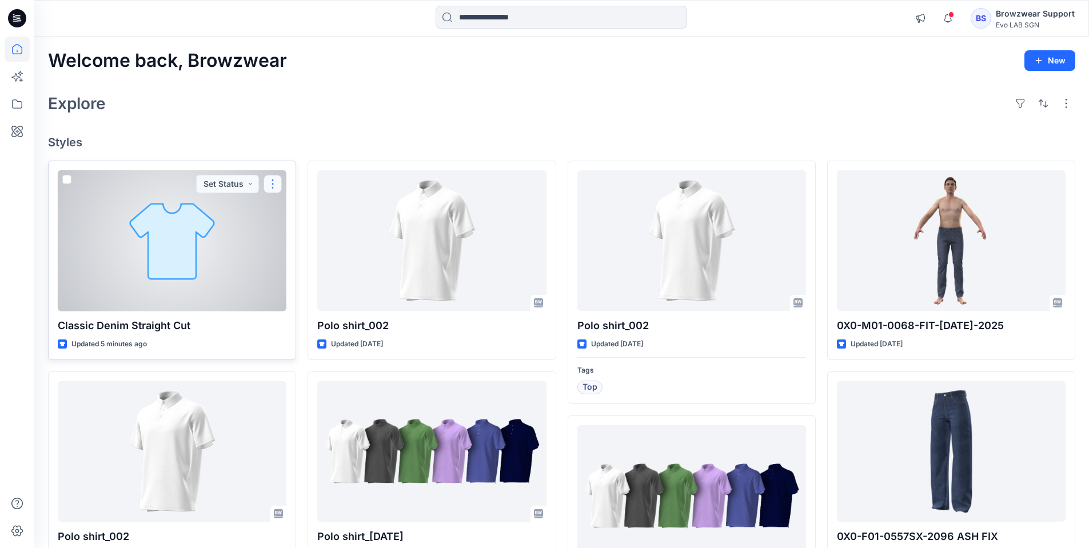
click at [273, 188] on button "button" at bounding box center [273, 184] width 18 height 18
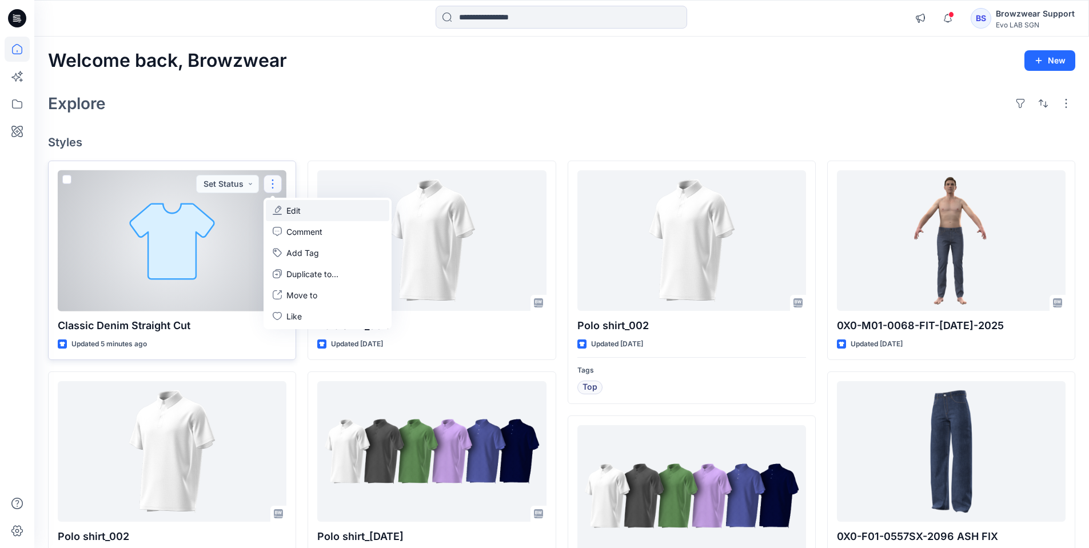
click at [313, 216] on button "Edit" at bounding box center [328, 210] width 124 height 21
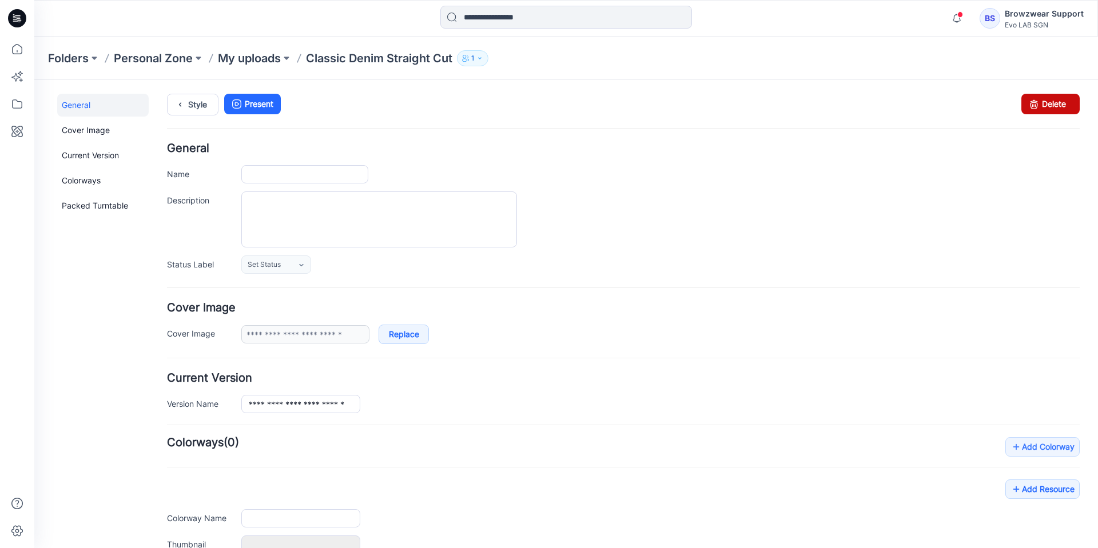
type input "**********"
drag, startPoint x: 1053, startPoint y: 103, endPoint x: 628, endPoint y: 122, distance: 425.3
click at [1053, 103] on link "Delete" at bounding box center [1050, 104] width 58 height 21
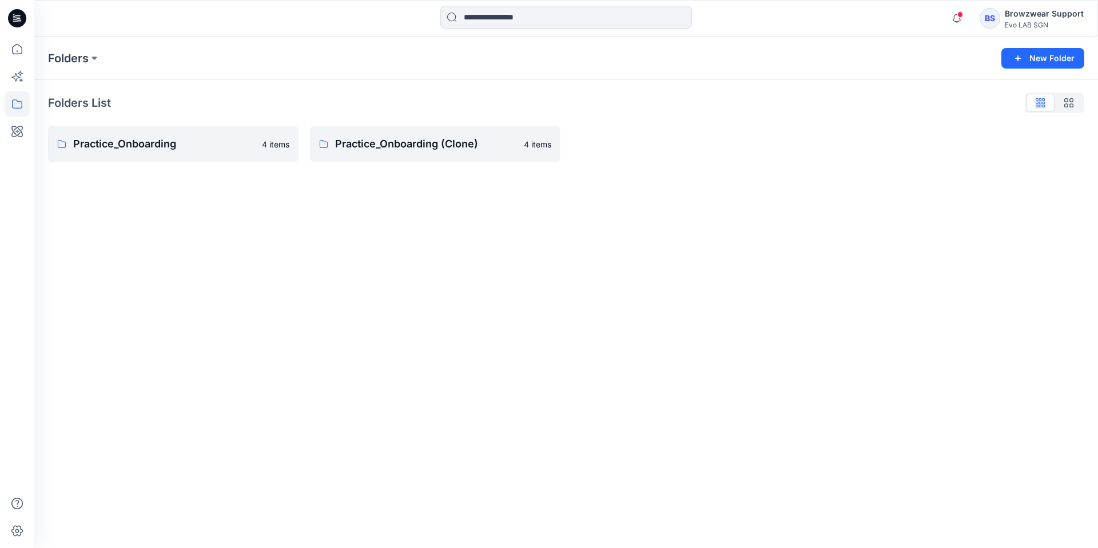
click at [18, 22] on icon at bounding box center [19, 22] width 3 height 1
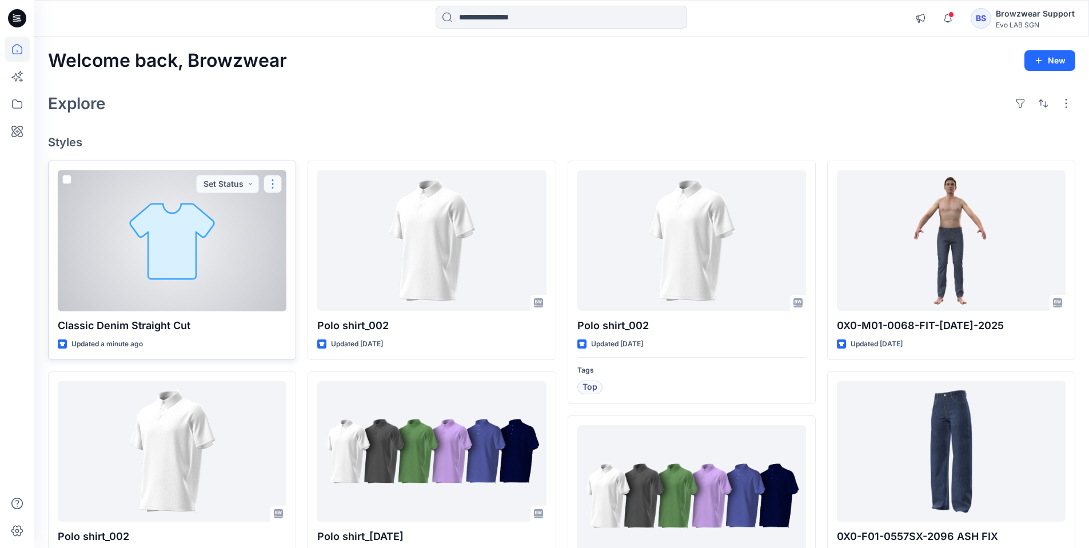
click at [274, 189] on button "button" at bounding box center [273, 184] width 18 height 18
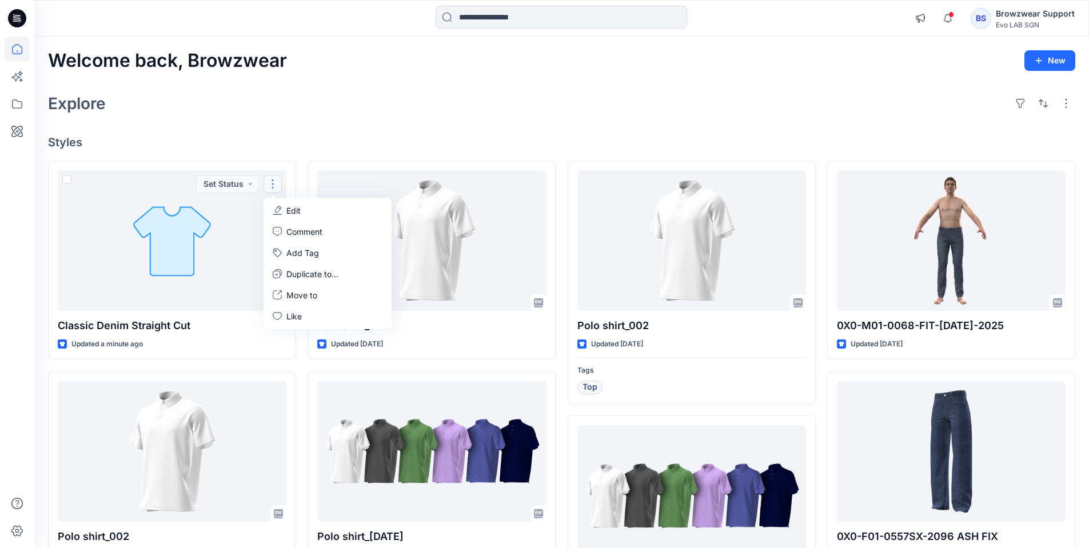
click at [334, 99] on div "Explore" at bounding box center [562, 103] width 1028 height 27
